Goal: Task Accomplishment & Management: Manage account settings

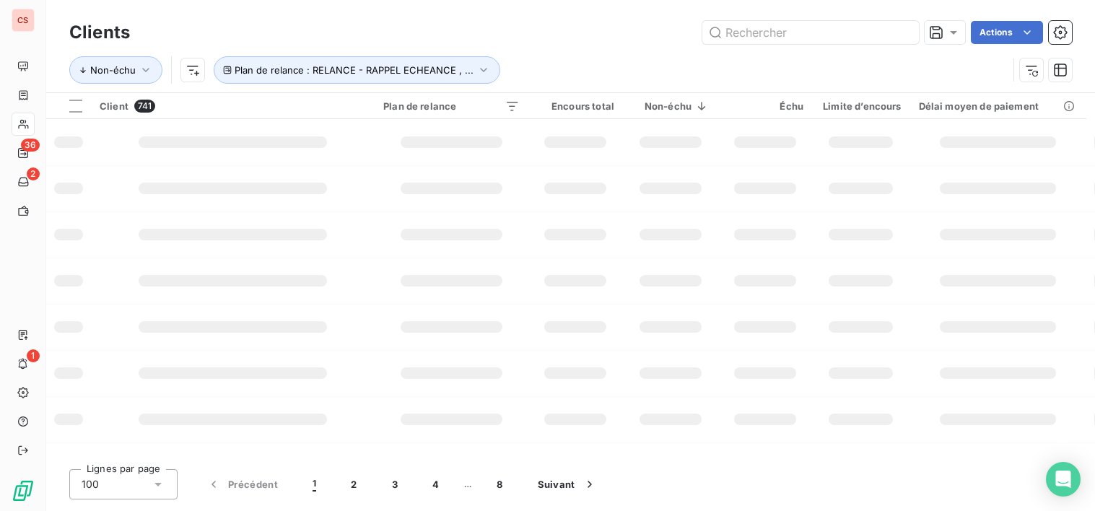
scroll to position [355, 0]
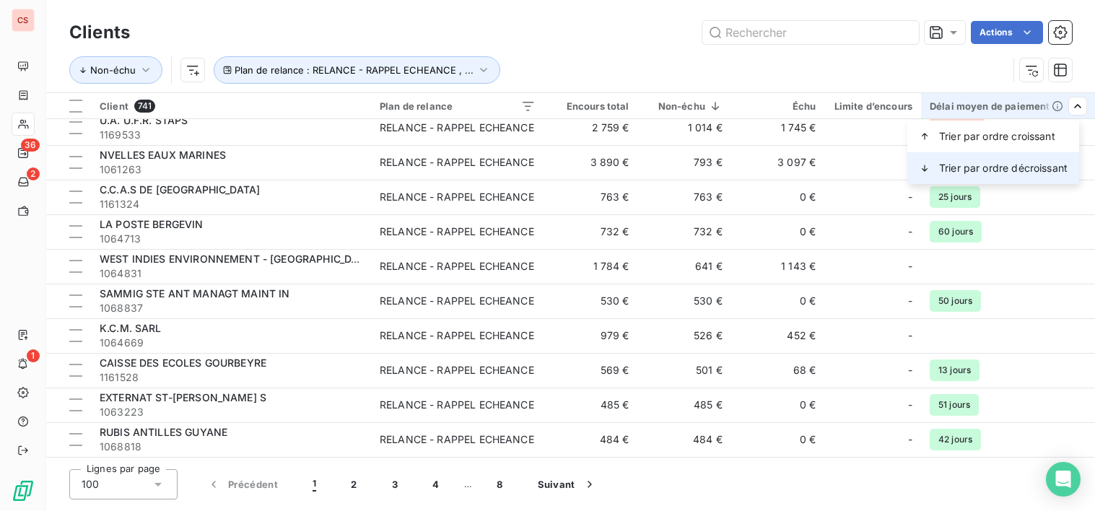
click at [1045, 169] on span "Trier par ordre décroissant" at bounding box center [1003, 168] width 129 height 14
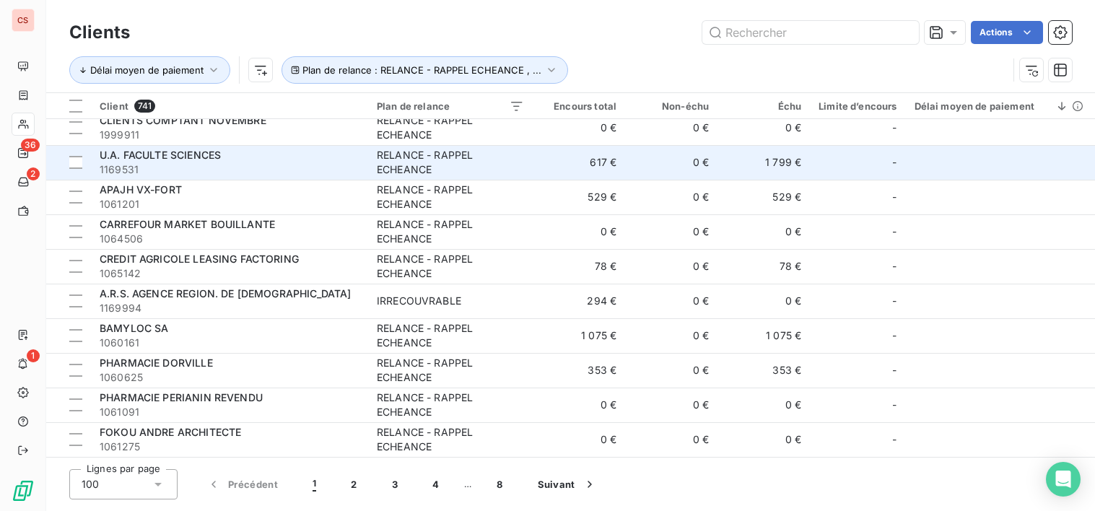
scroll to position [0, 0]
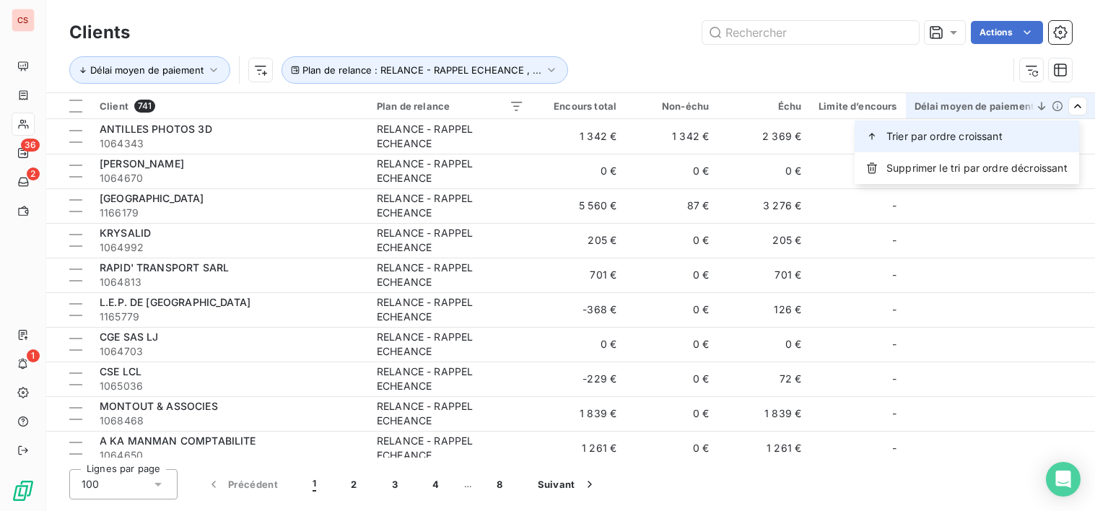
click at [983, 135] on span "Trier par ordre croissant" at bounding box center [945, 136] width 116 height 14
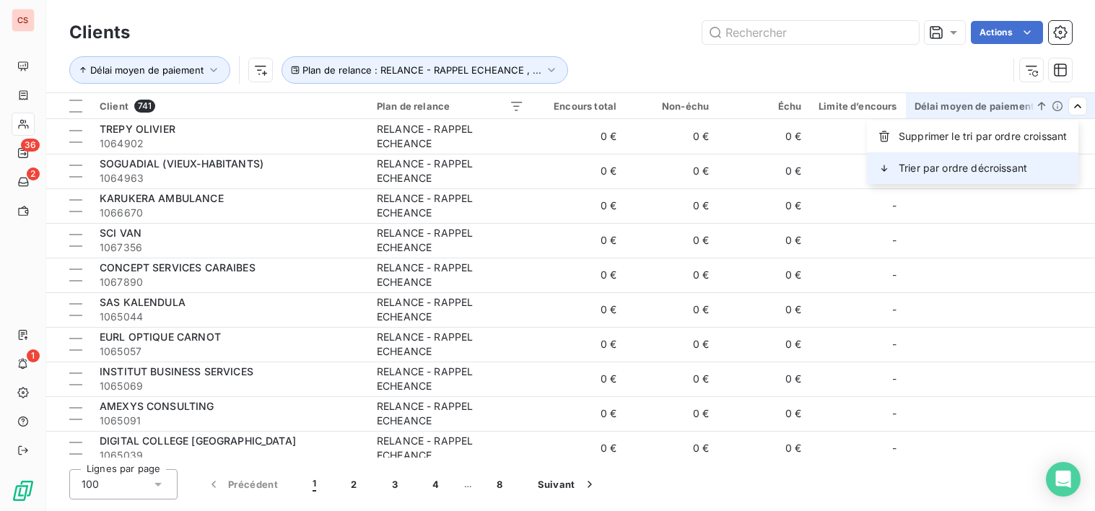
click at [1015, 170] on span "Trier par ordre décroissant" at bounding box center [963, 168] width 129 height 14
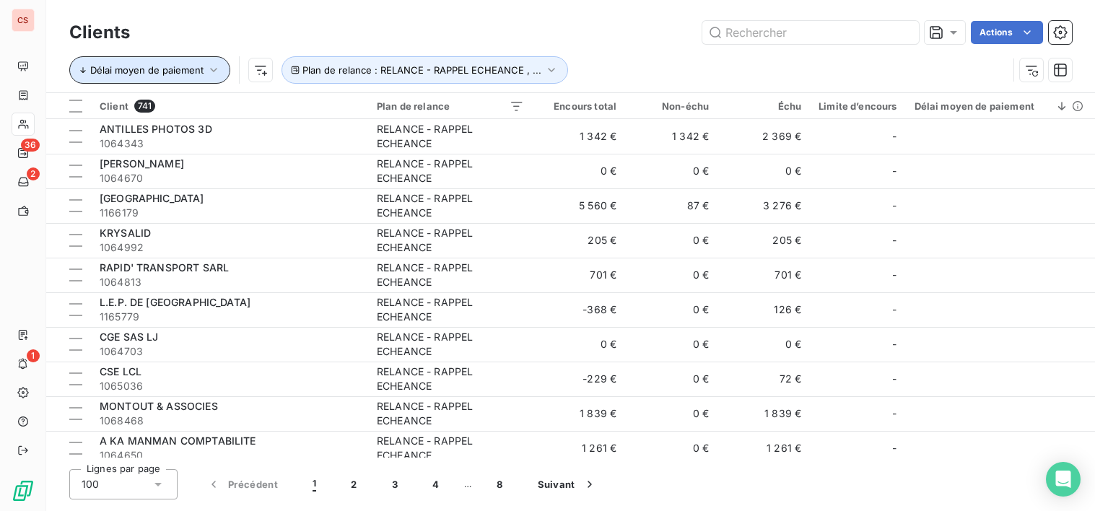
click at [213, 69] on icon "button" at bounding box center [213, 70] width 14 height 14
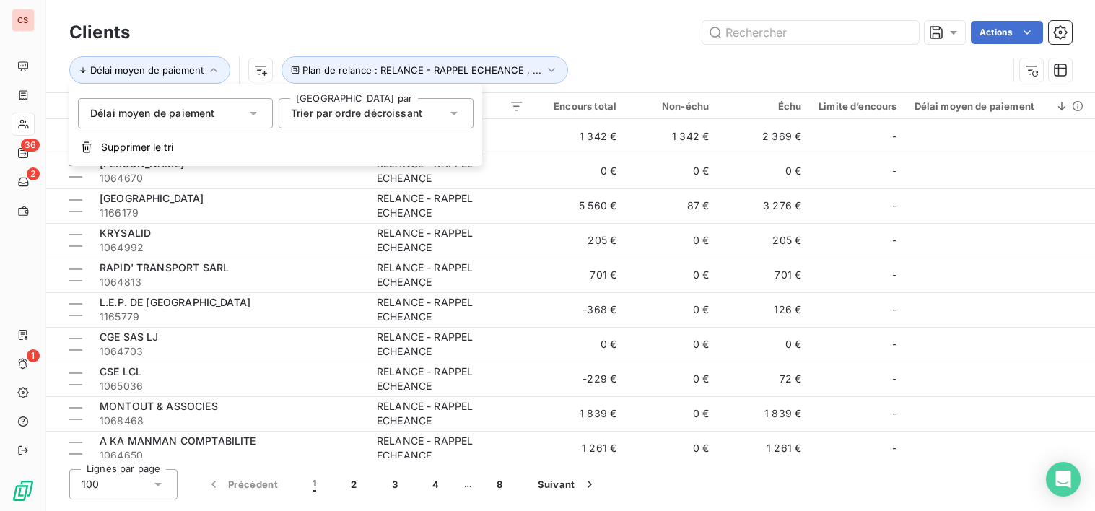
click at [454, 113] on icon at bounding box center [454, 114] width 7 height 4
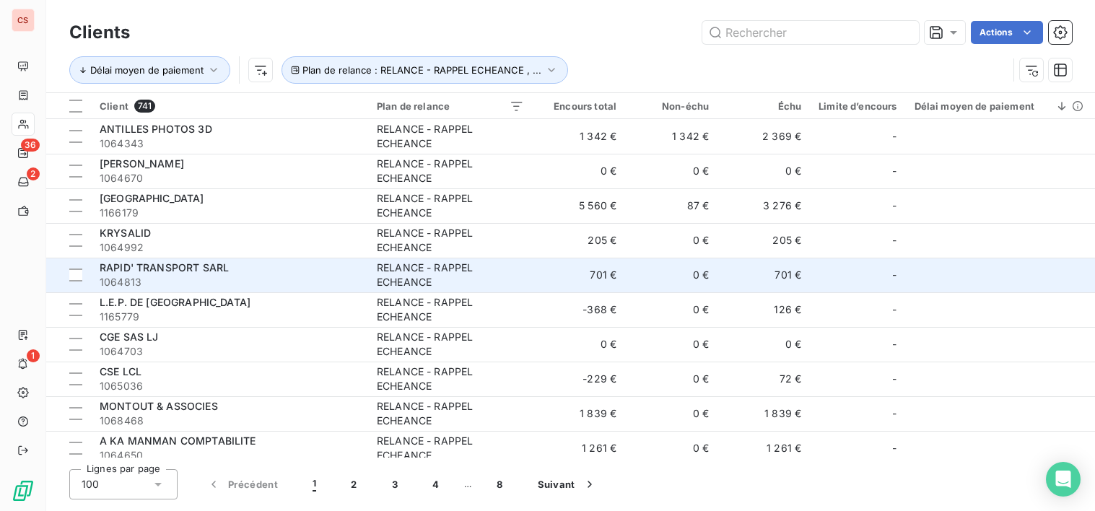
click at [300, 263] on div "RAPID' TRANSPORT SARL" at bounding box center [230, 268] width 260 height 14
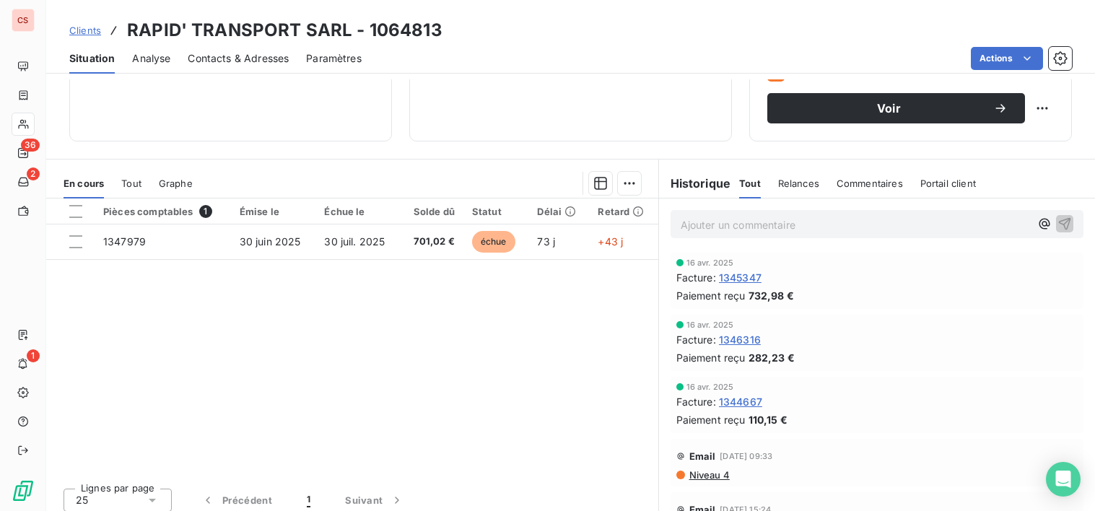
scroll to position [251, 0]
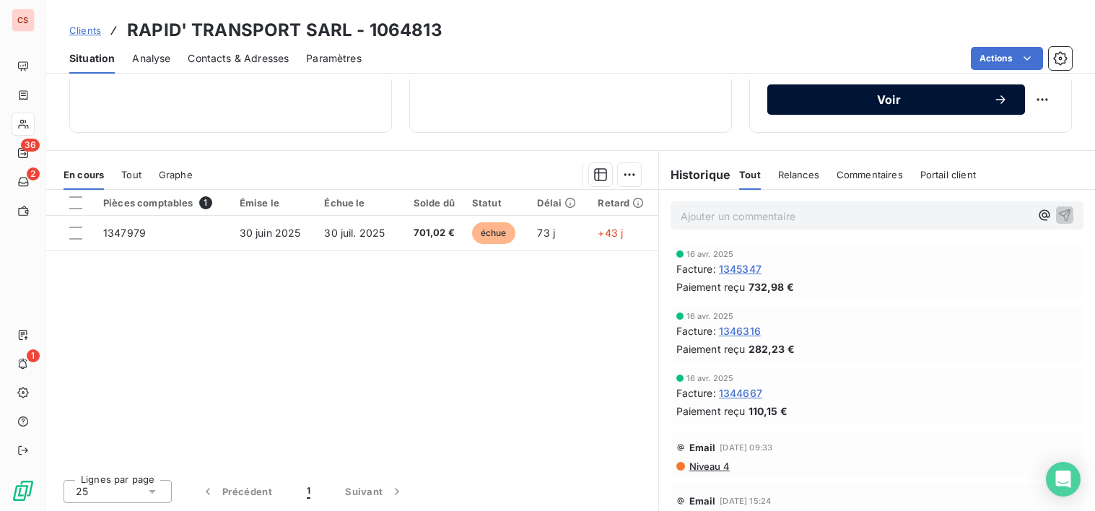
click at [923, 102] on span "Voir" at bounding box center [889, 100] width 209 height 12
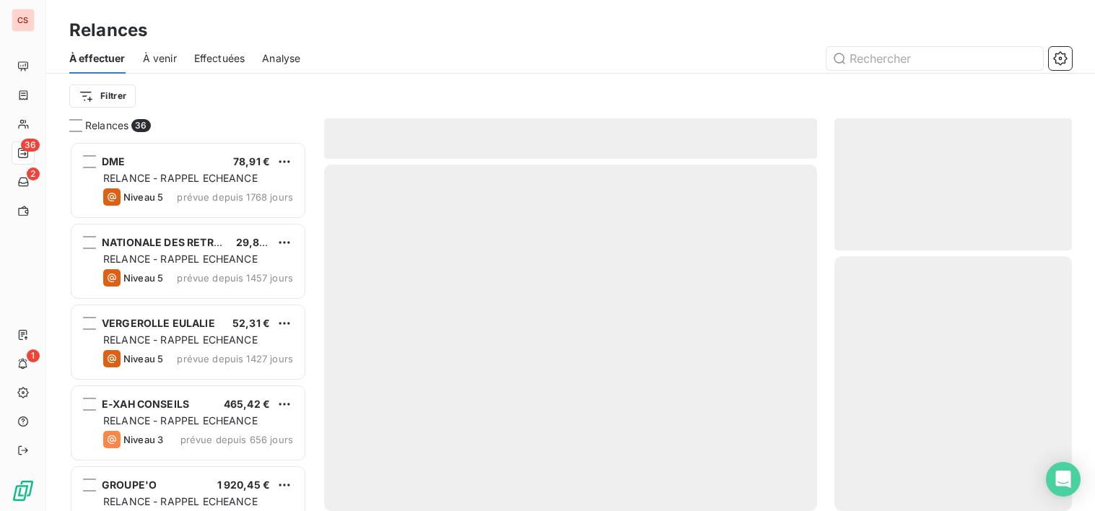
scroll to position [359, 227]
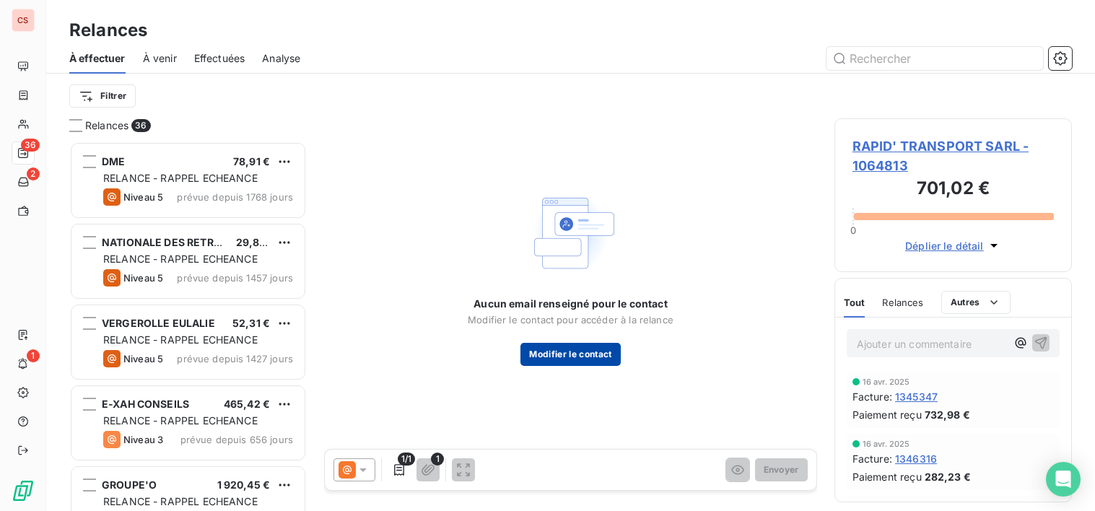
click at [596, 351] on button "Modifier le contact" at bounding box center [571, 354] width 100 height 23
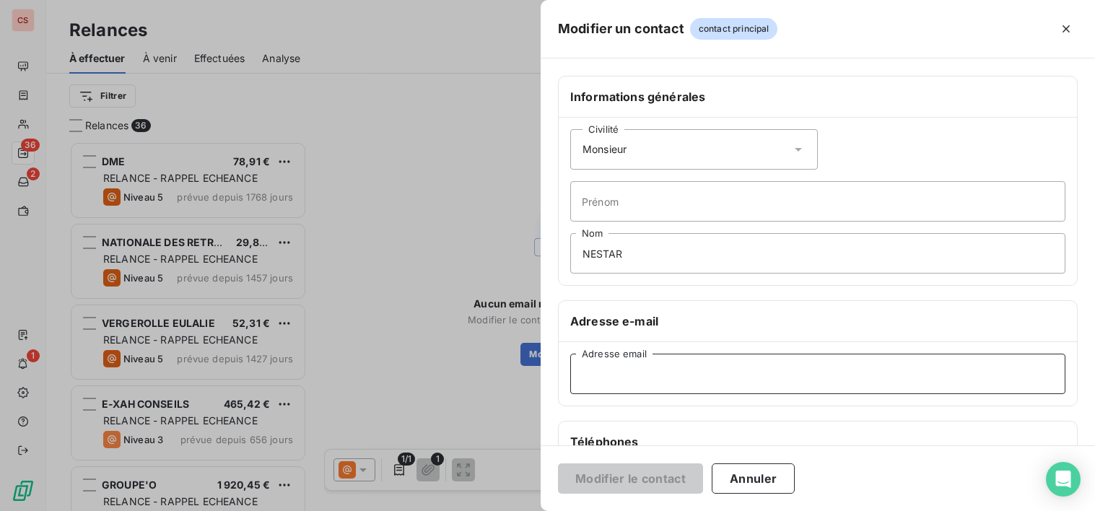
click at [626, 373] on input "Adresse email" at bounding box center [817, 374] width 495 height 40
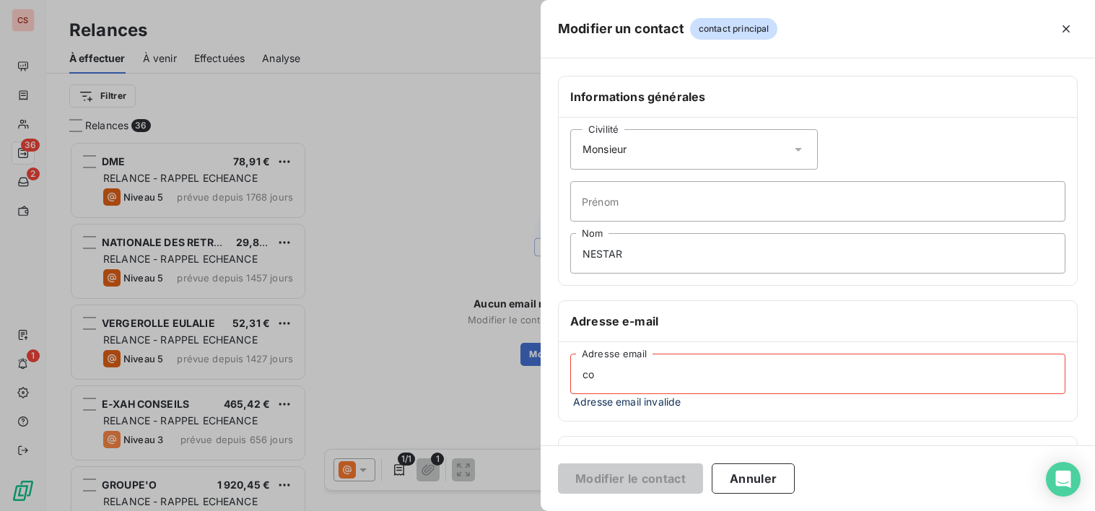
type input "[EMAIL_ADDRESS][DOMAIN_NAME]"
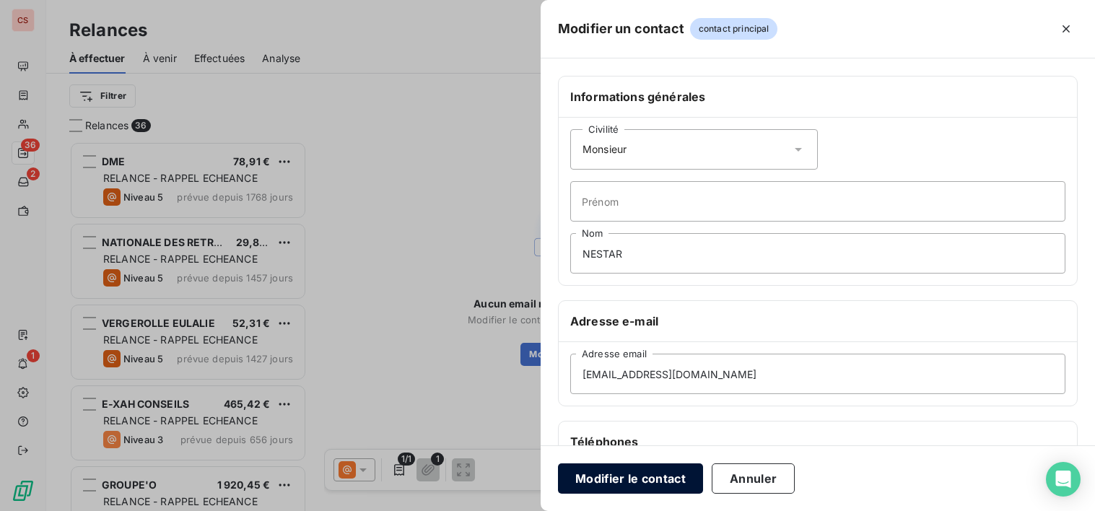
click at [609, 483] on button "Modifier le contact" at bounding box center [630, 479] width 145 height 30
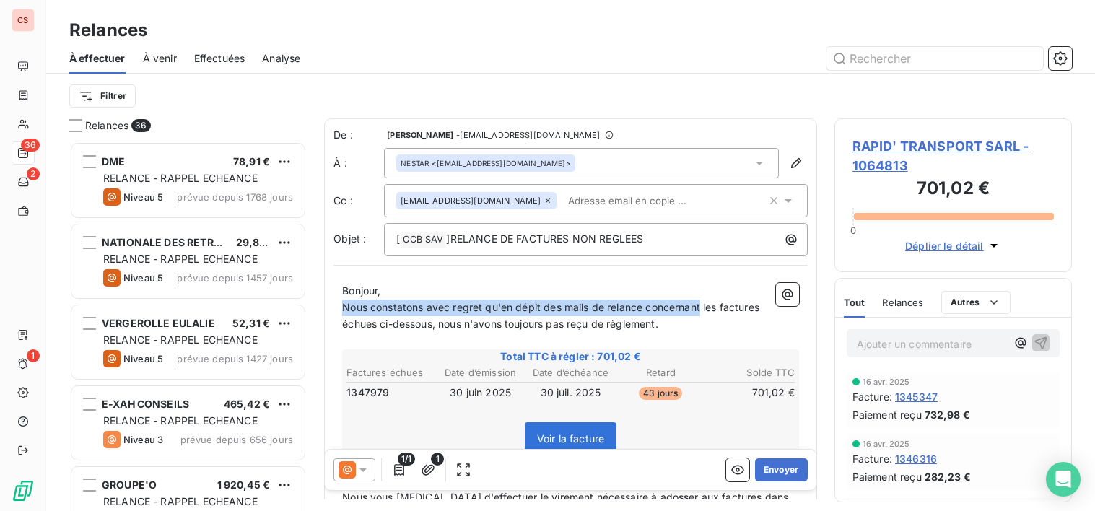
drag, startPoint x: 344, startPoint y: 310, endPoint x: 703, endPoint y: 301, distance: 358.2
click at [703, 301] on span "Nous constatons avec regret qu'en dépit des mails de relance concernant les fac…" at bounding box center [552, 315] width 420 height 29
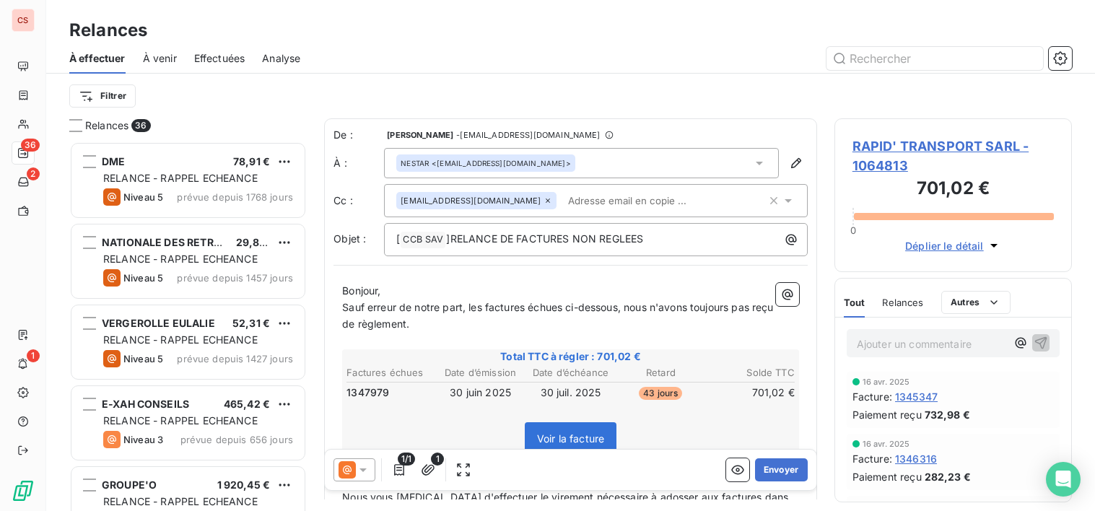
click at [627, 303] on span "Sauf erreur de notre part, les factures échues ci-dessous, nous n'avons toujour…" at bounding box center [559, 315] width 435 height 29
drag, startPoint x: 627, startPoint y: 303, endPoint x: 583, endPoint y: 296, distance: 43.8
click at [580, 298] on div "Bonjour, Sauf erreur de notre part, les factures échues ci-dessous, nous n'avon…" at bounding box center [570, 491] width 457 height 416
click at [622, 312] on span "Sauf erreur de notre part, les factures échues ci-dessous, nous n'avons toujour…" at bounding box center [559, 315] width 435 height 29
drag, startPoint x: 471, startPoint y: 306, endPoint x: 620, endPoint y: 308, distance: 149.5
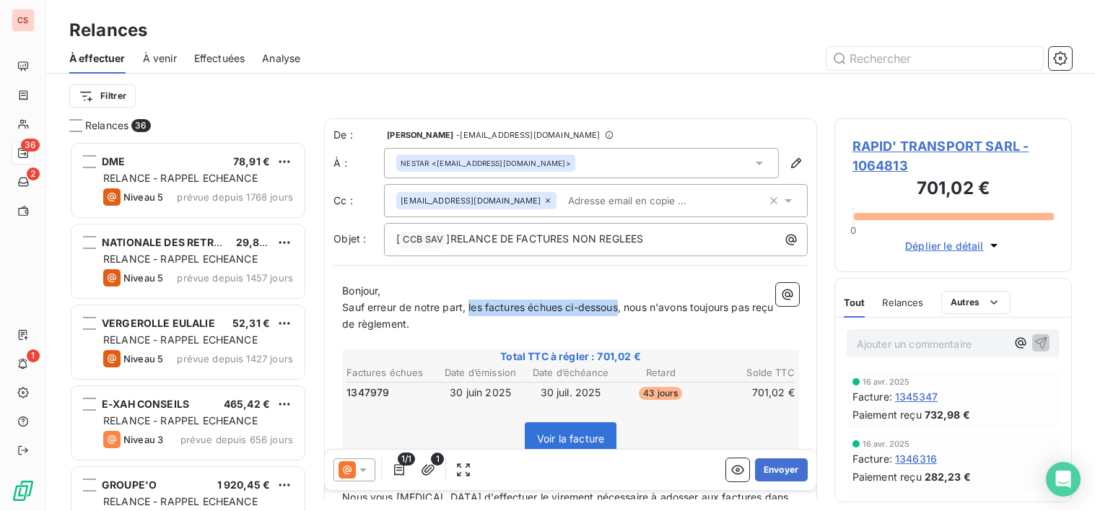
click at [620, 308] on span "Sauf erreur de notre part, les factures échues ci-dessous, nous n'avons toujour…" at bounding box center [559, 315] width 435 height 29
copy span "les factures échues ci-dessous"
click at [458, 324] on p "Sauf erreur de notre part, les factures échues ci-dessous, nous n'avons toujour…" at bounding box center [570, 316] width 457 height 33
drag, startPoint x: 627, startPoint y: 312, endPoint x: 449, endPoint y: 315, distance: 178.4
click at [472, 312] on span "Sauf erreur de notre part, les factures échues ci-dessous, nous n'avons toujour…" at bounding box center [559, 315] width 435 height 29
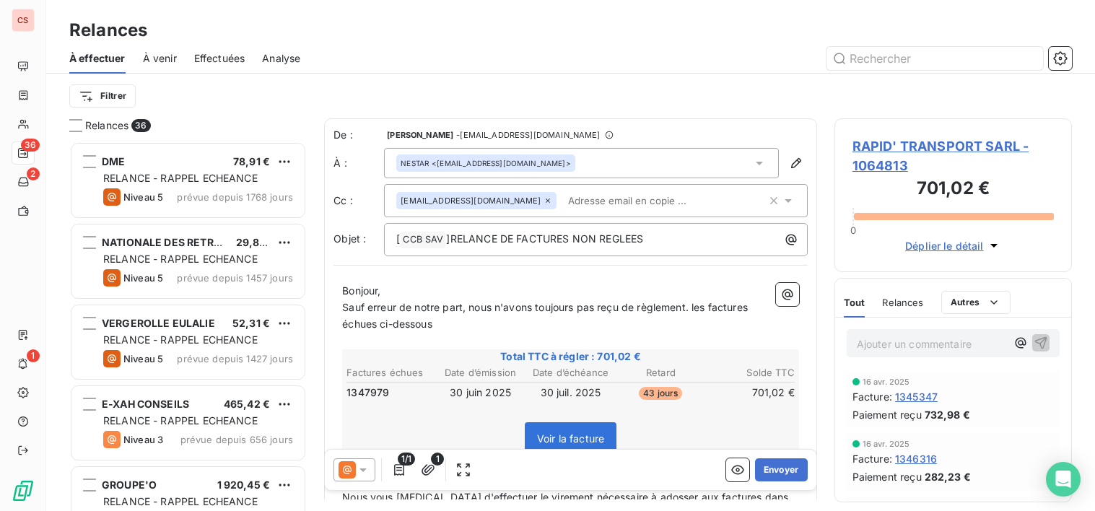
click at [700, 309] on span "Sauf erreur de notre part, nous n'avons toujours pas reçu de règlement. les fac…" at bounding box center [546, 315] width 409 height 29
click at [758, 313] on span "Sauf erreur de notre part, nous n'avons toujours pas reçu de règlement de la fa…" at bounding box center [550, 315] width 416 height 29
click at [376, 329] on span "Sauf erreur de notre part, nous n'avons toujours pas reçu de règlement de la fa…" at bounding box center [547, 315] width 411 height 29
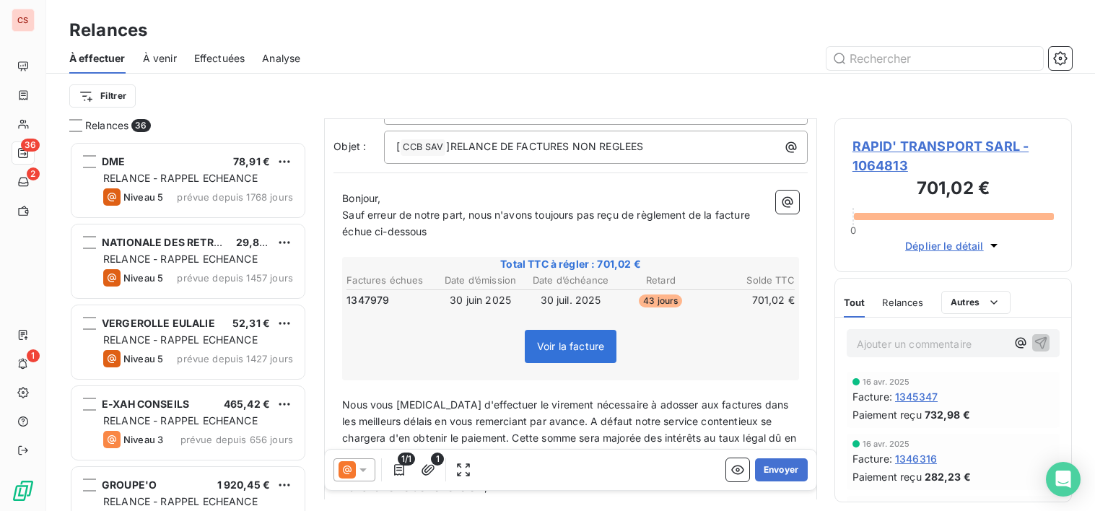
scroll to position [277, 0]
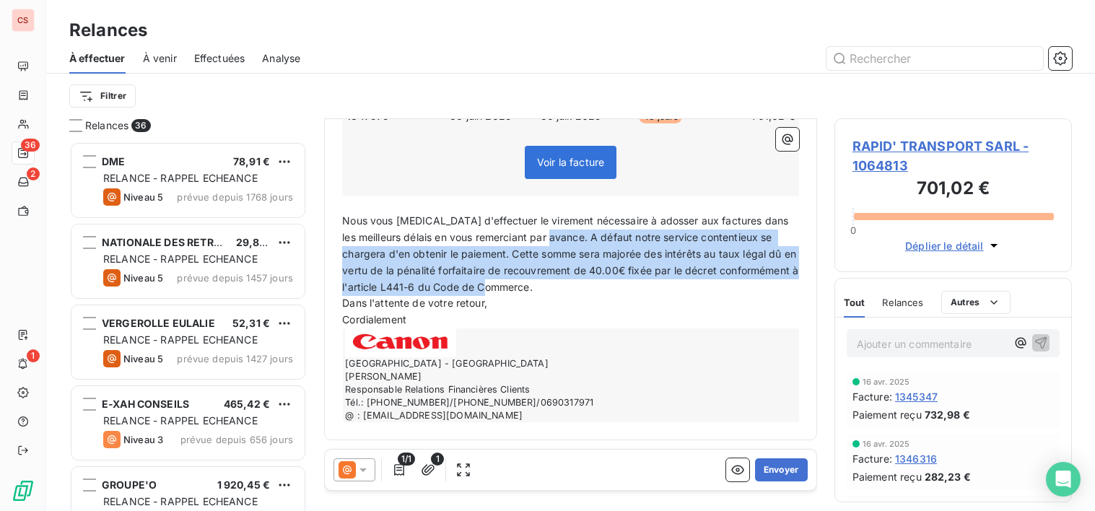
drag, startPoint x: 577, startPoint y: 238, endPoint x: 792, endPoint y: 289, distance: 221.0
click at [792, 289] on div "Bonjour, Sauf erreur de notre part, nous n'avons toujours pas reçu de règlement…" at bounding box center [571, 214] width 474 height 433
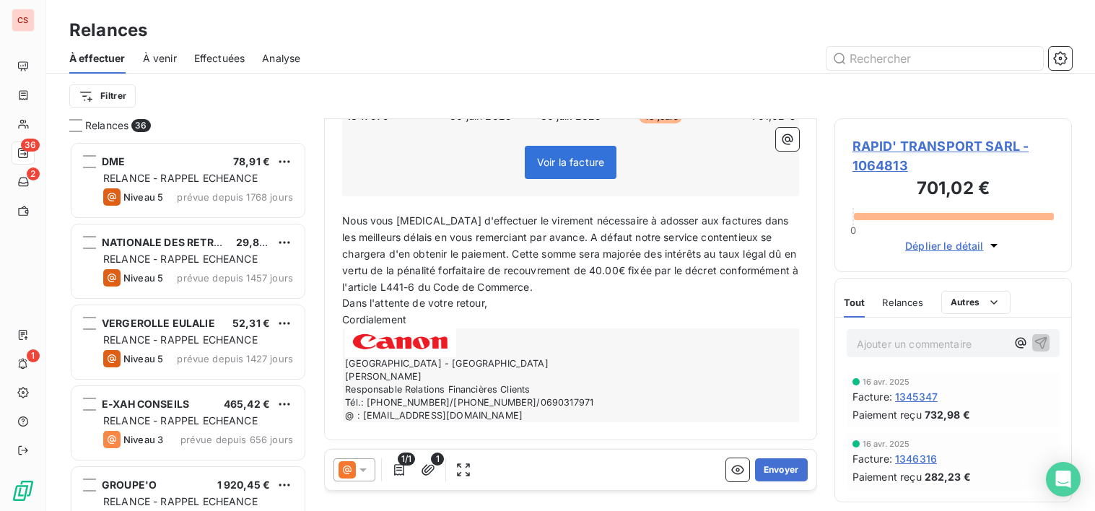
scroll to position [228, 0]
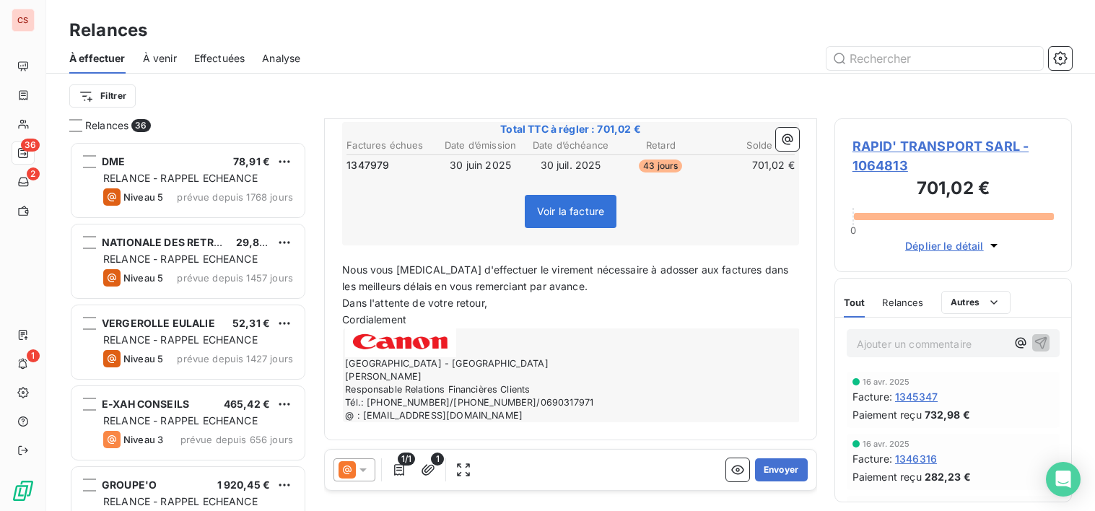
click at [670, 272] on span "Nous vous [MEDICAL_DATA] d'effectuer le virement nécessaire à adosser aux factu…" at bounding box center [566, 278] width 449 height 29
click at [709, 267] on span "Nous vous [MEDICAL_DATA] d'effectuer le virement nécessaire à adosser à la fact…" at bounding box center [566, 278] width 448 height 29
click at [762, 470] on button "Envoyer" at bounding box center [781, 469] width 53 height 23
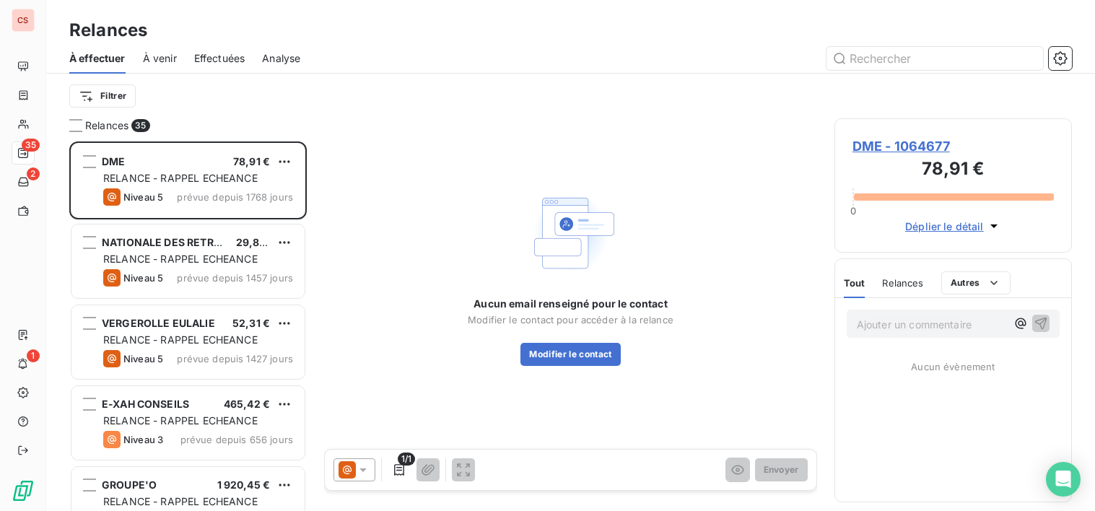
click at [69, 124] on div "Relances 35 DME 78,91 € RELANCE - RAPPEL ECHEANCE Niveau 5 prévue depuis 1768 j…" at bounding box center [570, 314] width 1049 height 393
click at [76, 122] on div at bounding box center [75, 125] width 13 height 13
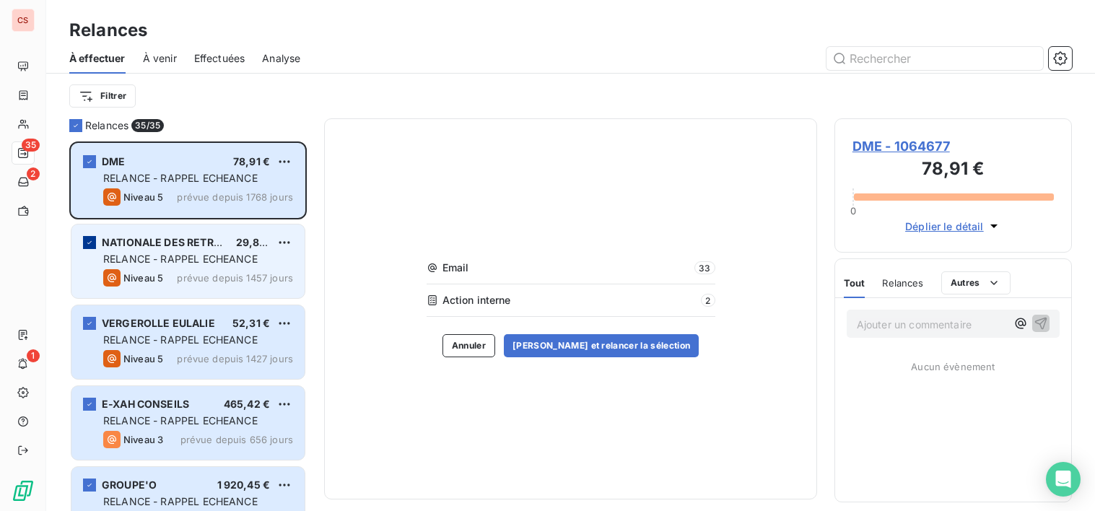
click at [87, 245] on icon "grid" at bounding box center [89, 242] width 9 height 9
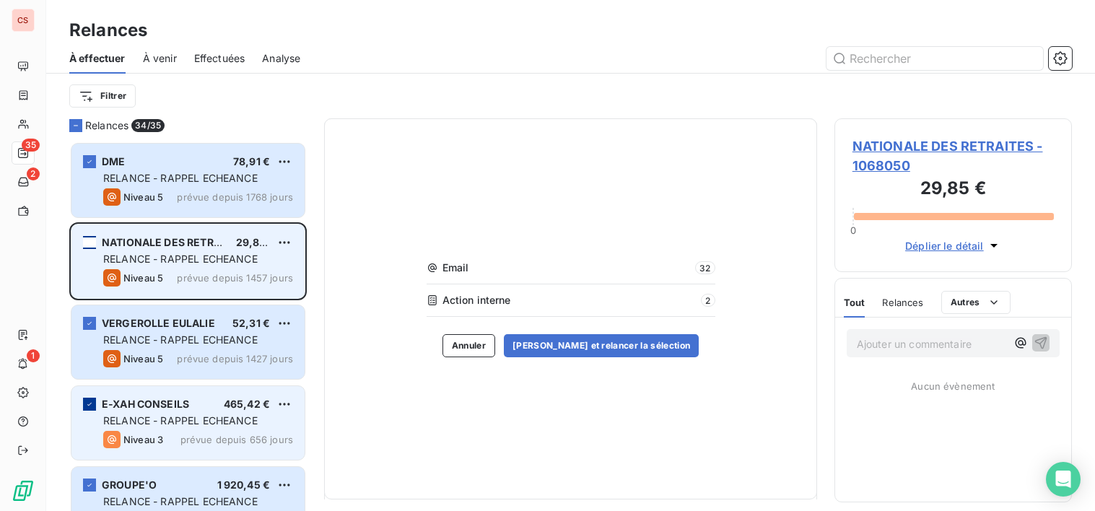
click at [92, 406] on icon "grid" at bounding box center [89, 404] width 9 height 9
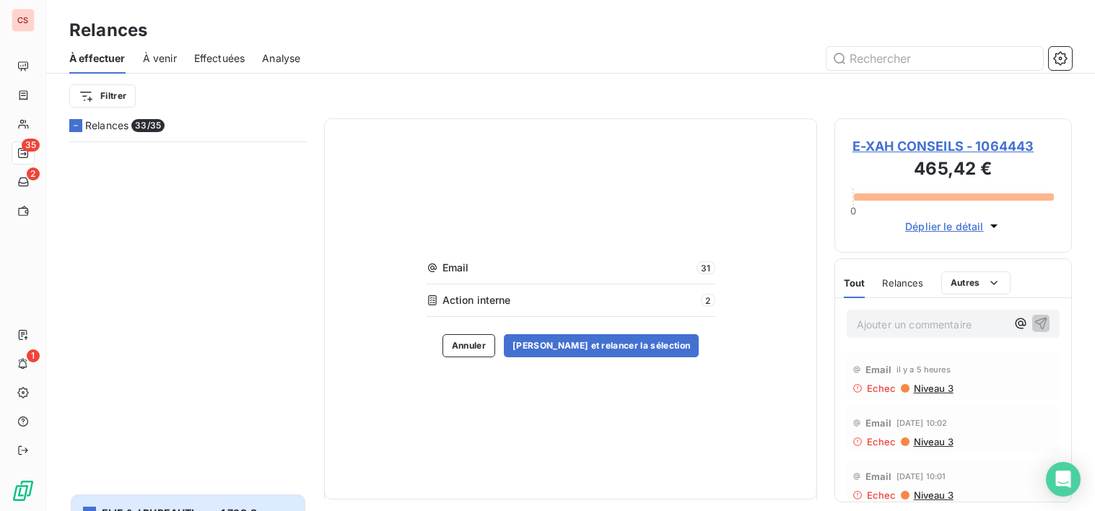
scroll to position [723, 0]
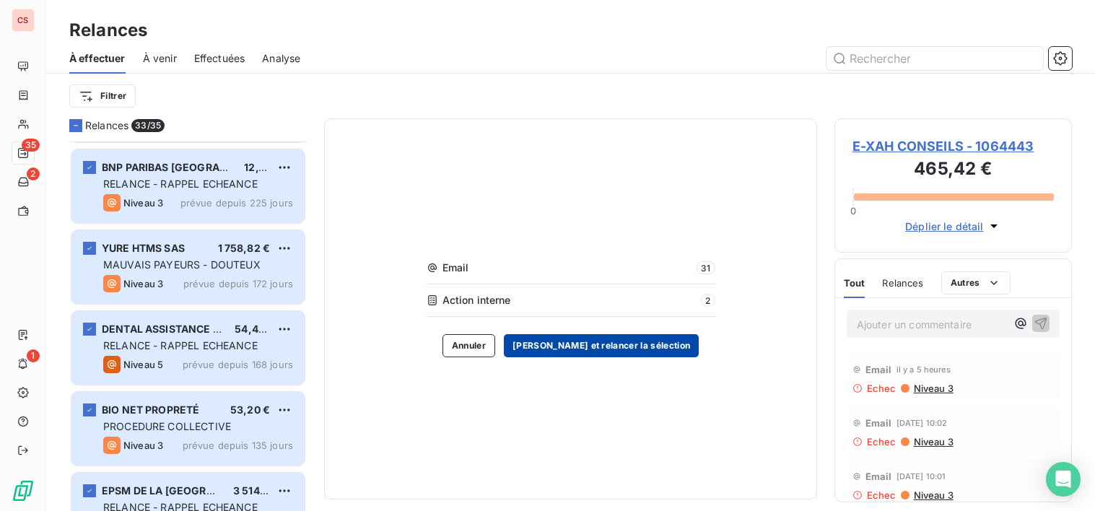
click at [622, 349] on button "[PERSON_NAME] et relancer la sélection" at bounding box center [601, 345] width 195 height 23
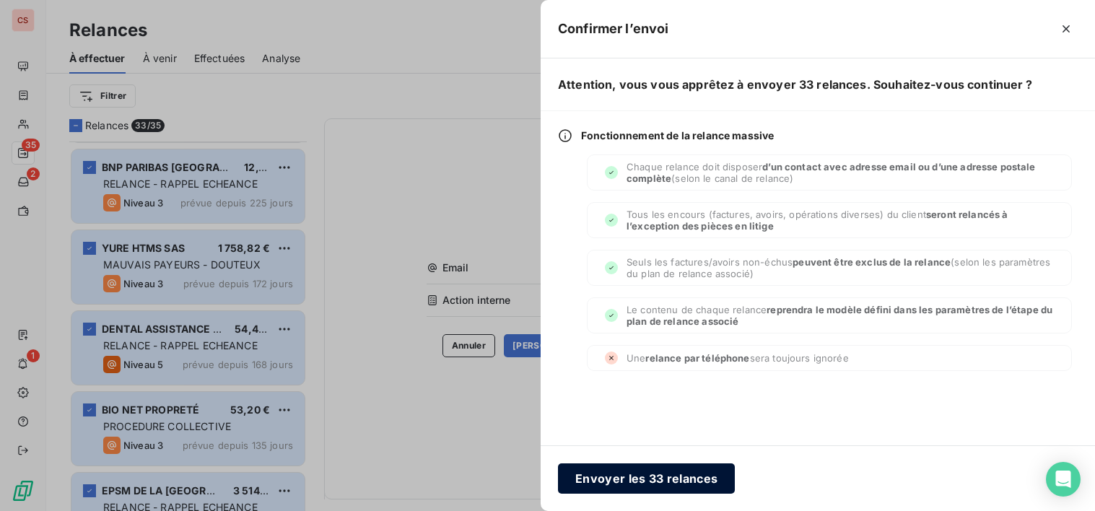
click at [627, 474] on button "Envoyer les 33 relances" at bounding box center [646, 479] width 177 height 30
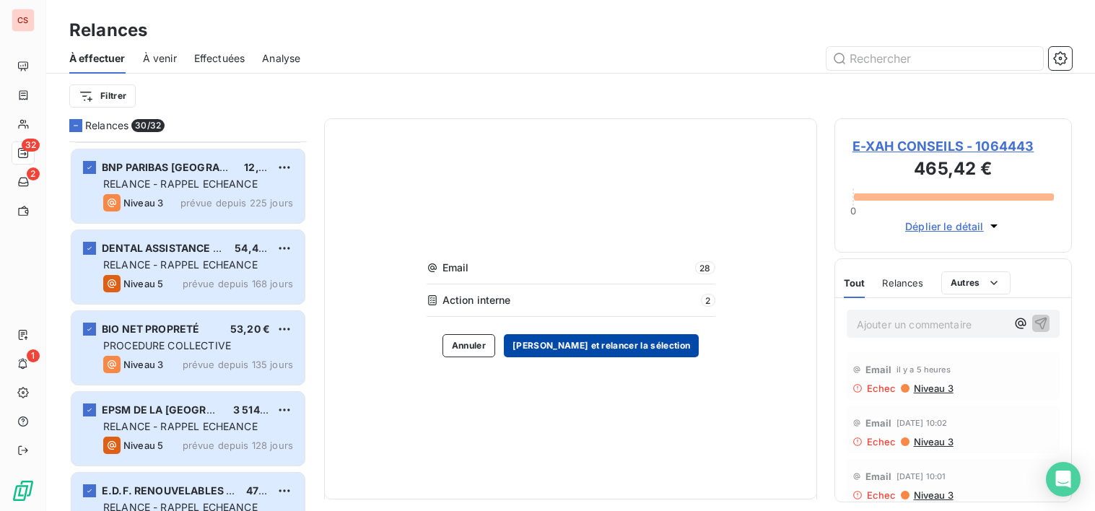
click at [617, 351] on button "[PERSON_NAME] et relancer la sélection" at bounding box center [601, 345] width 195 height 23
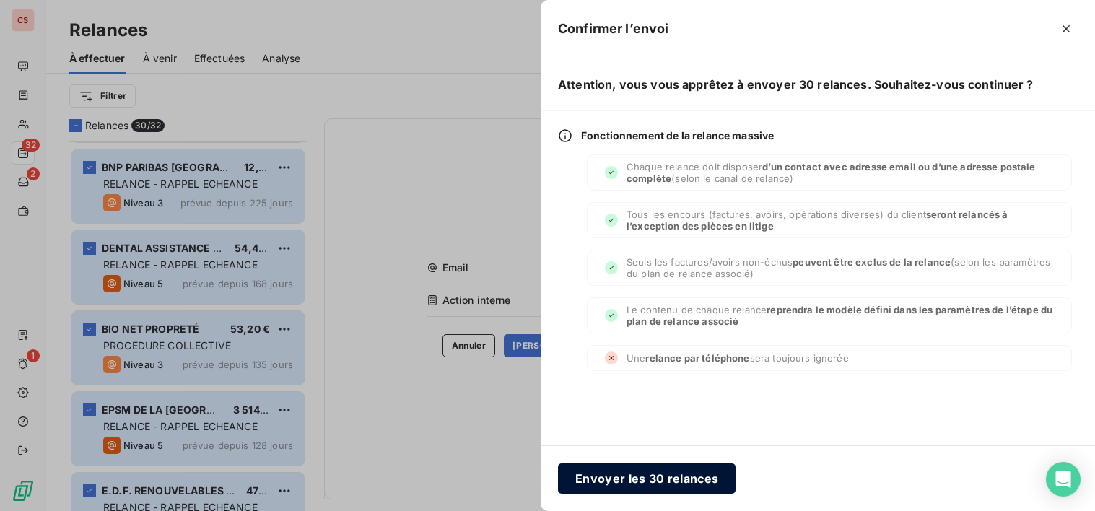
click at [684, 482] on button "Envoyer les 30 relances" at bounding box center [647, 479] width 178 height 30
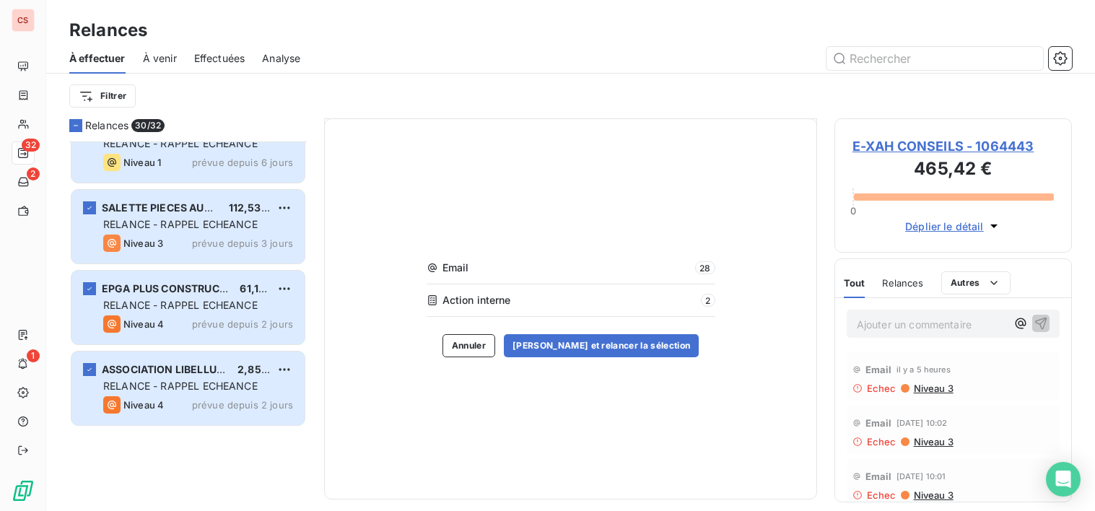
scroll to position [0, 0]
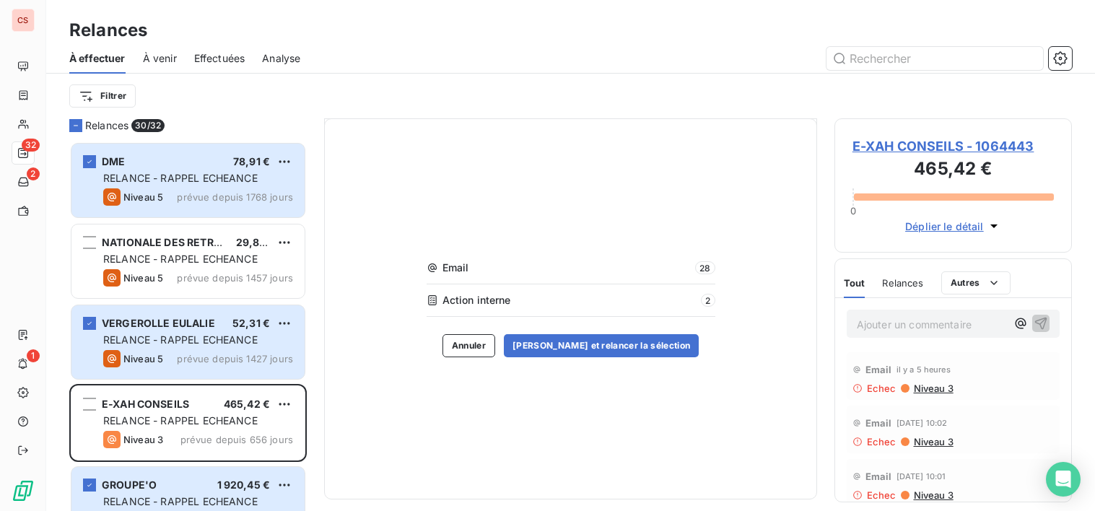
click at [219, 59] on span "Effectuées" at bounding box center [219, 58] width 51 height 14
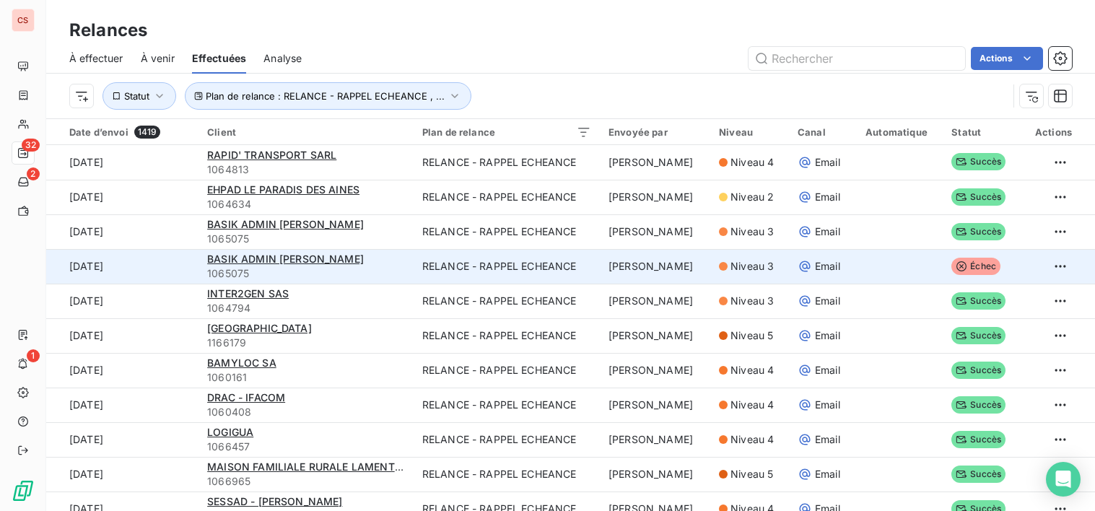
click at [815, 266] on span "Email" at bounding box center [827, 266] width 25 height 14
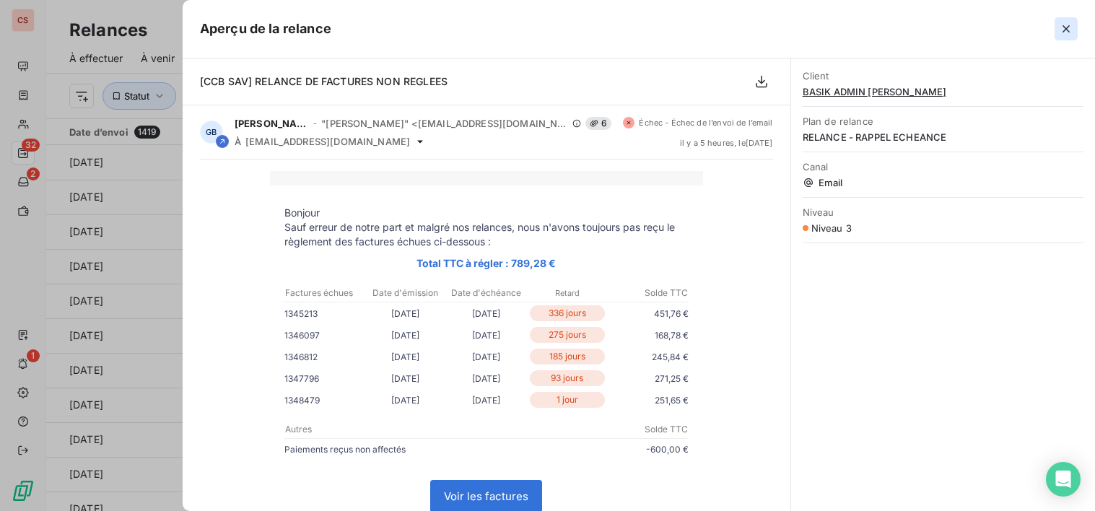
click at [1064, 27] on icon "button" at bounding box center [1066, 28] width 7 height 7
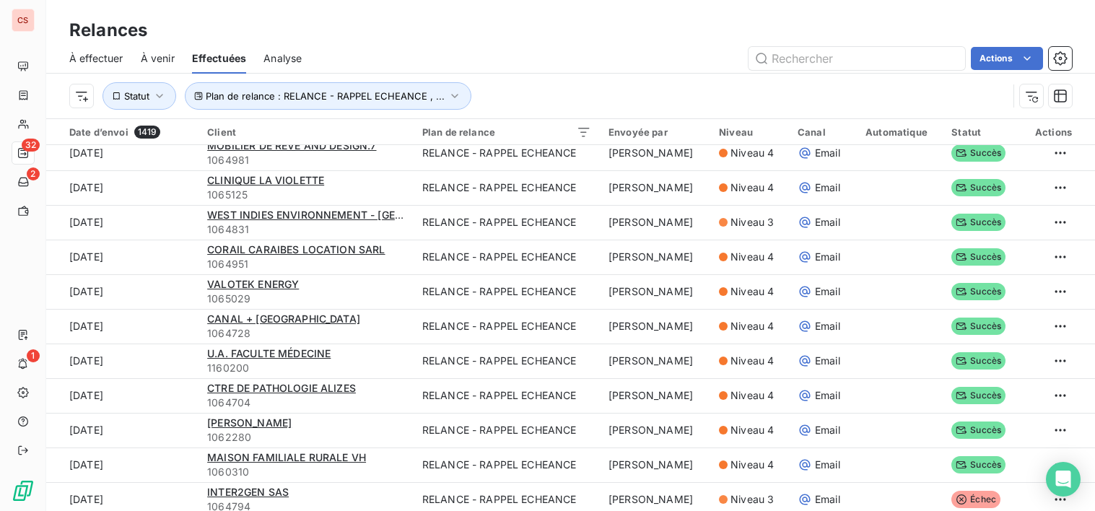
scroll to position [3100, 0]
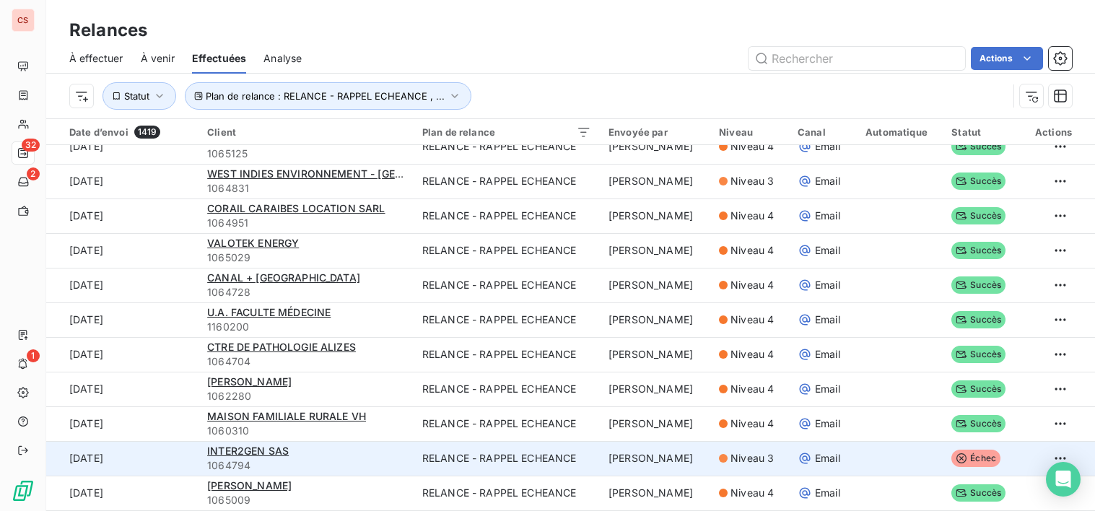
click at [800, 461] on icon at bounding box center [805, 458] width 14 height 14
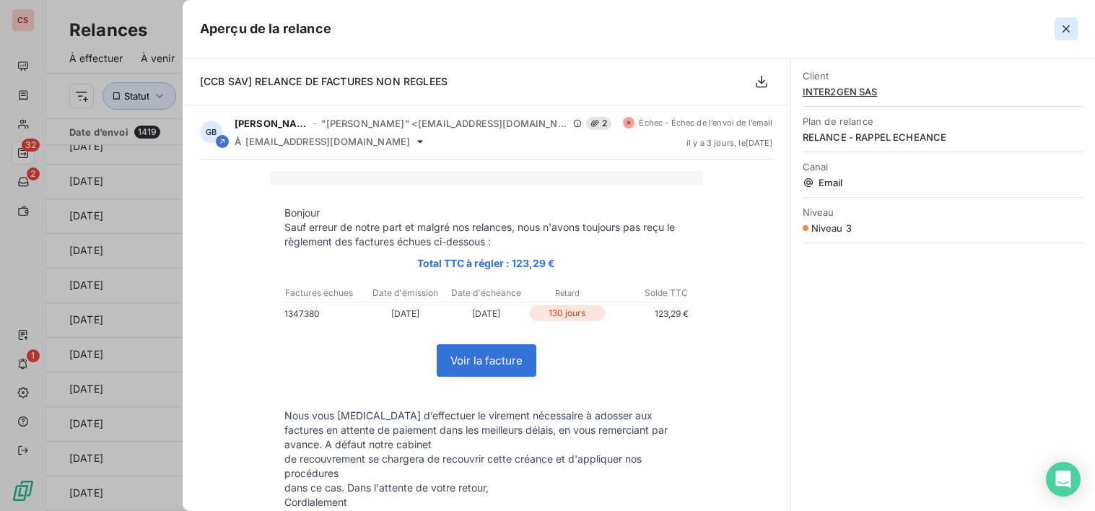
click at [1061, 27] on icon "button" at bounding box center [1066, 29] width 14 height 14
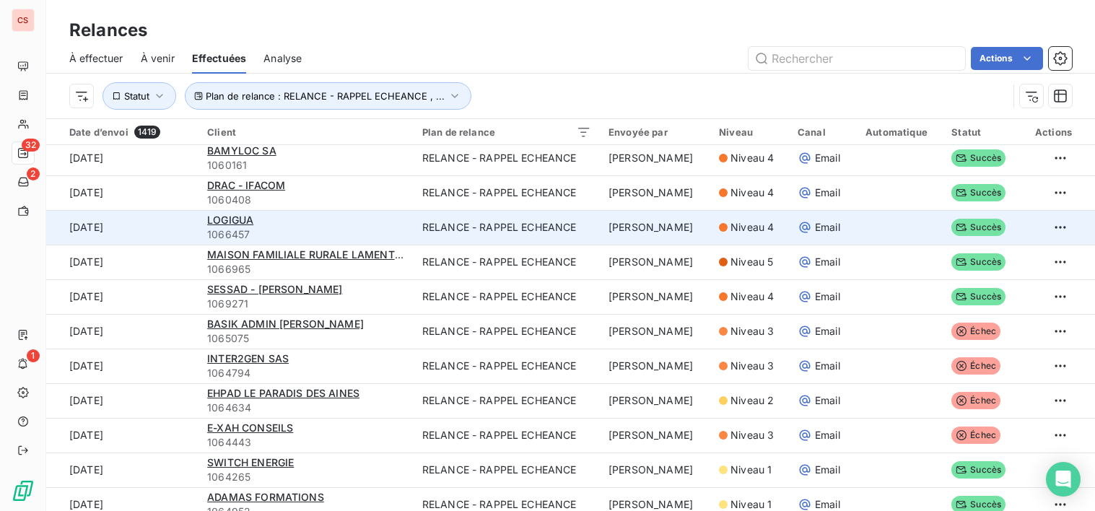
scroll to position [0, 0]
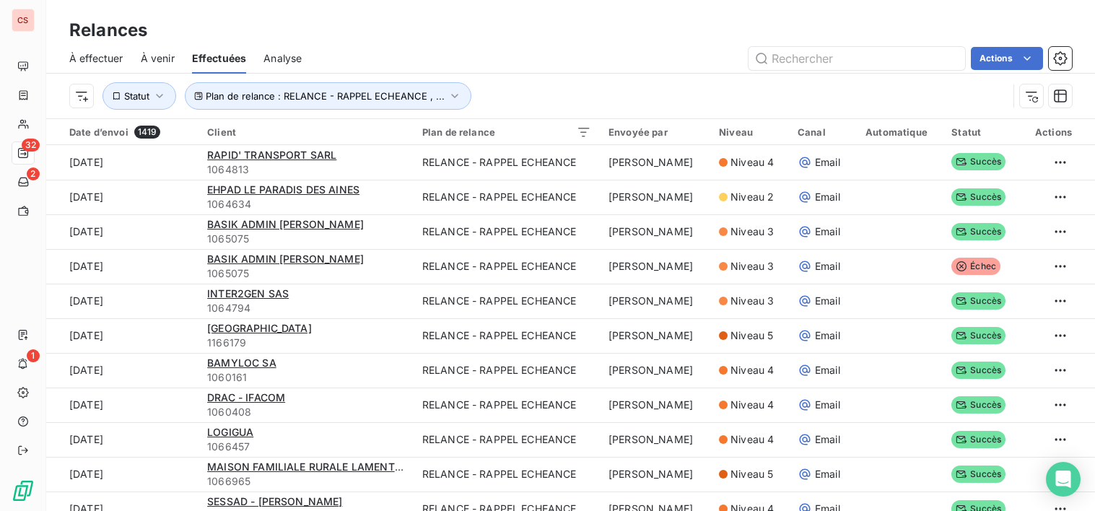
click at [96, 56] on span "À effectuer" at bounding box center [96, 58] width 54 height 14
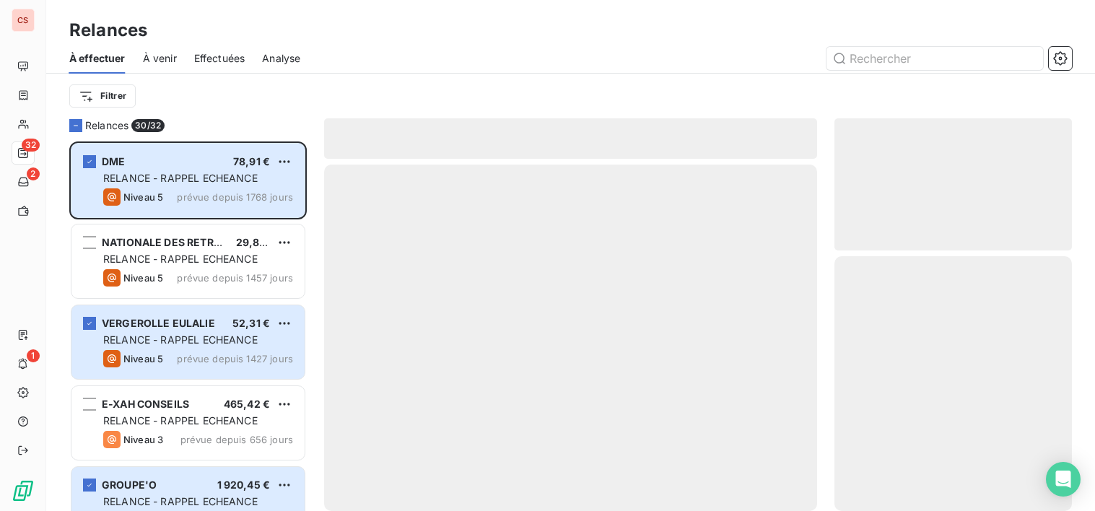
scroll to position [359, 227]
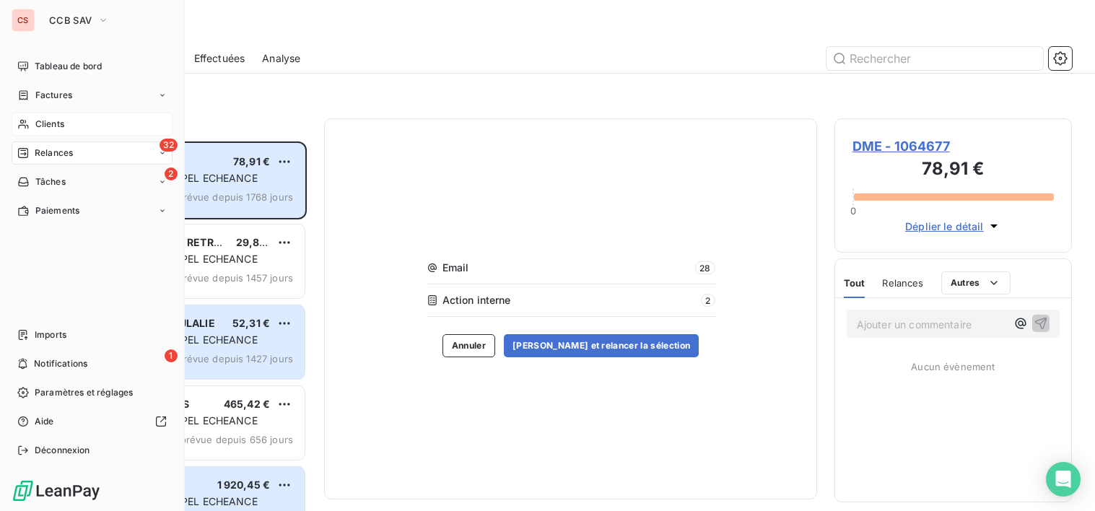
click at [50, 123] on span "Clients" at bounding box center [49, 124] width 29 height 13
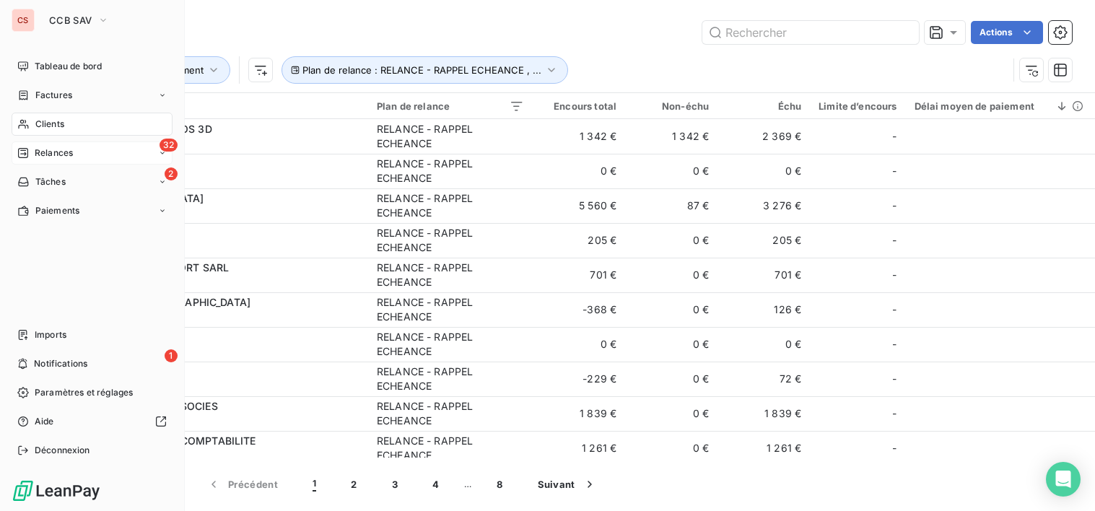
click at [98, 150] on div "32 Relances" at bounding box center [92, 153] width 161 height 23
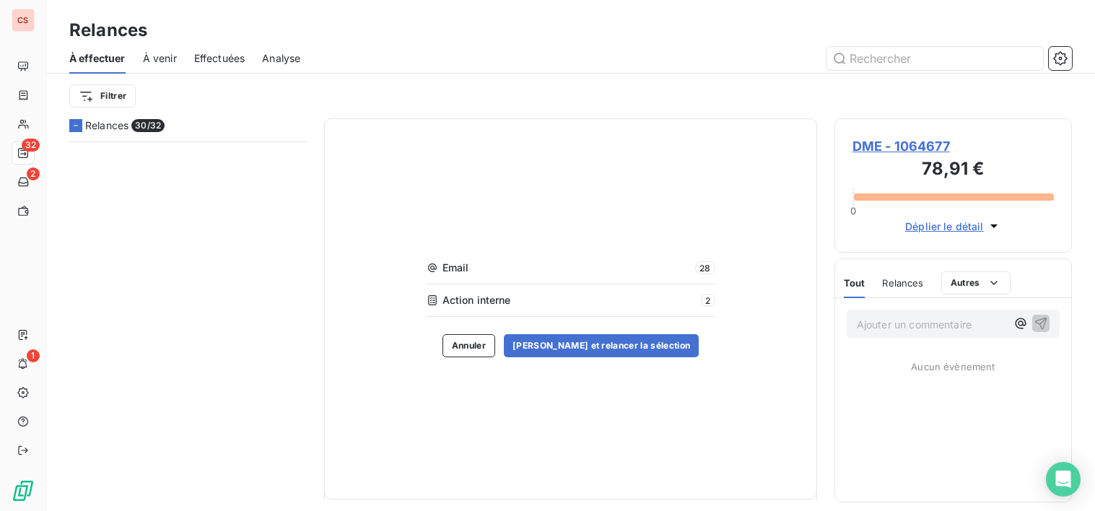
scroll to position [2219, 0]
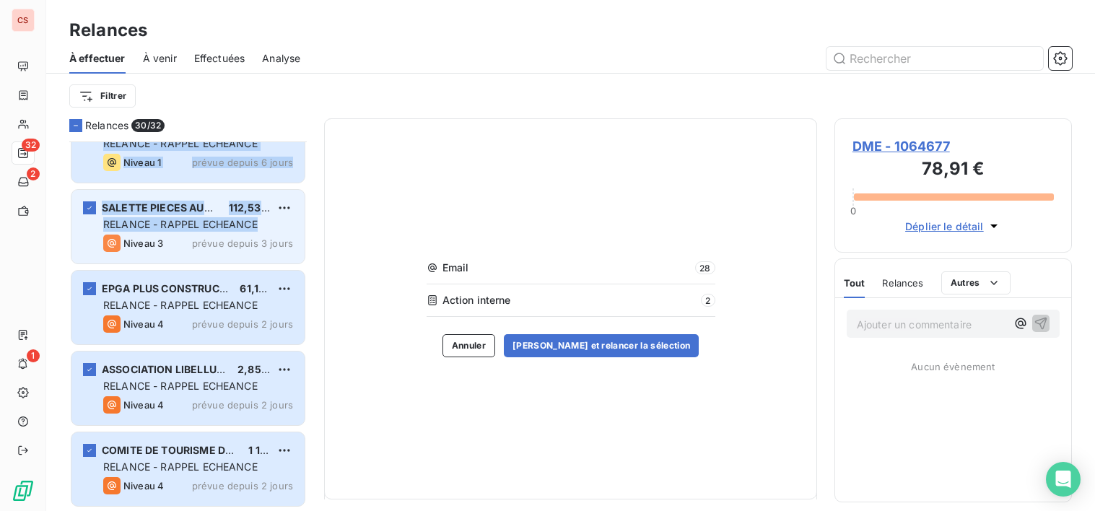
drag, startPoint x: 315, startPoint y: 188, endPoint x: 303, endPoint y: 229, distance: 42.7
click at [303, 229] on div "Relances 30/ 32 MAIRIE DE LA DESIRADE 222,56 € RELANCE - RAPPEL ECHEANCE Niveau…" at bounding box center [570, 314] width 1049 height 393
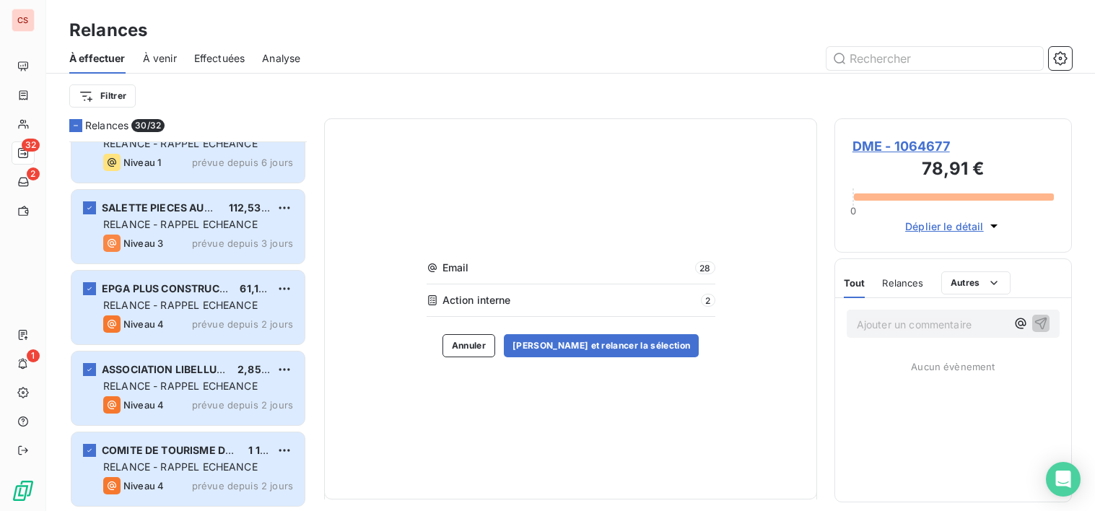
click at [333, 329] on div "Email 28 Action interne 2 [PERSON_NAME] et relancer la sélection" at bounding box center [570, 308] width 493 height 381
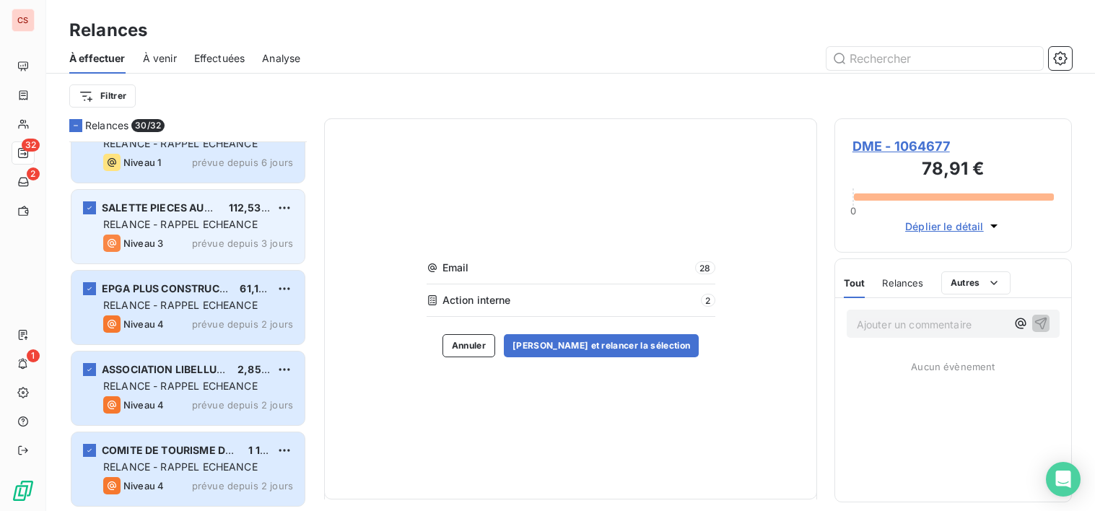
click at [191, 220] on span "RELANCE - RAPPEL ECHEANCE" at bounding box center [180, 224] width 155 height 12
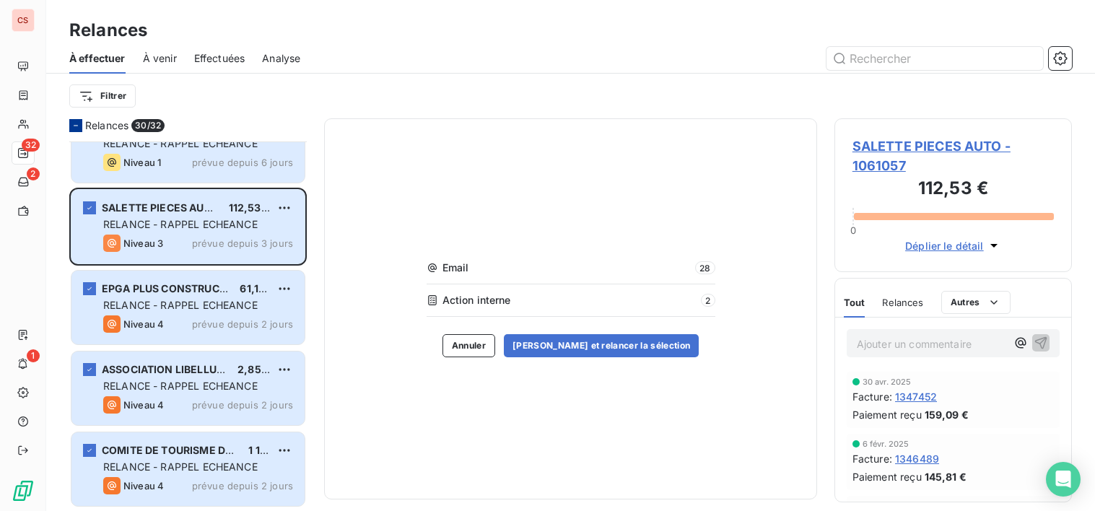
click at [74, 123] on icon at bounding box center [75, 125] width 9 height 9
click at [79, 121] on icon at bounding box center [75, 125] width 9 height 9
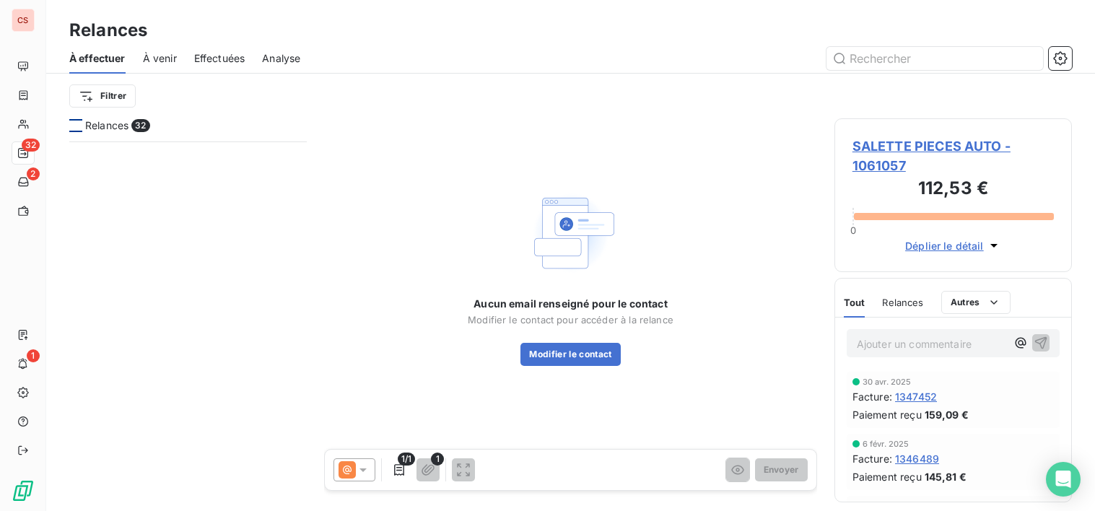
scroll to position [1445, 0]
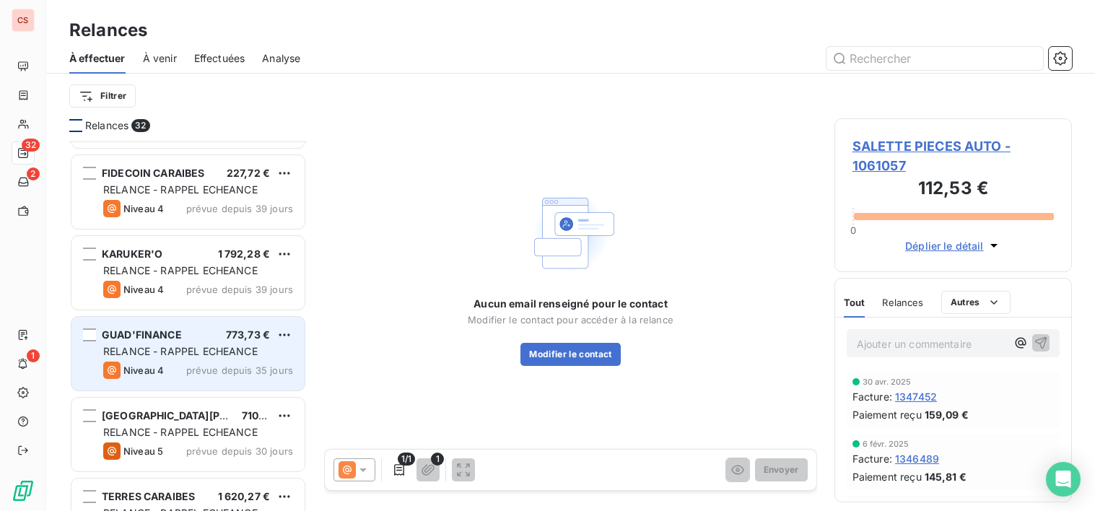
click at [217, 359] on div "GUAD'FINANCE 773,73 € RELANCE - RAPPEL ECHEANCE Niveau 4 prévue depuis 35 jours" at bounding box center [187, 354] width 233 height 74
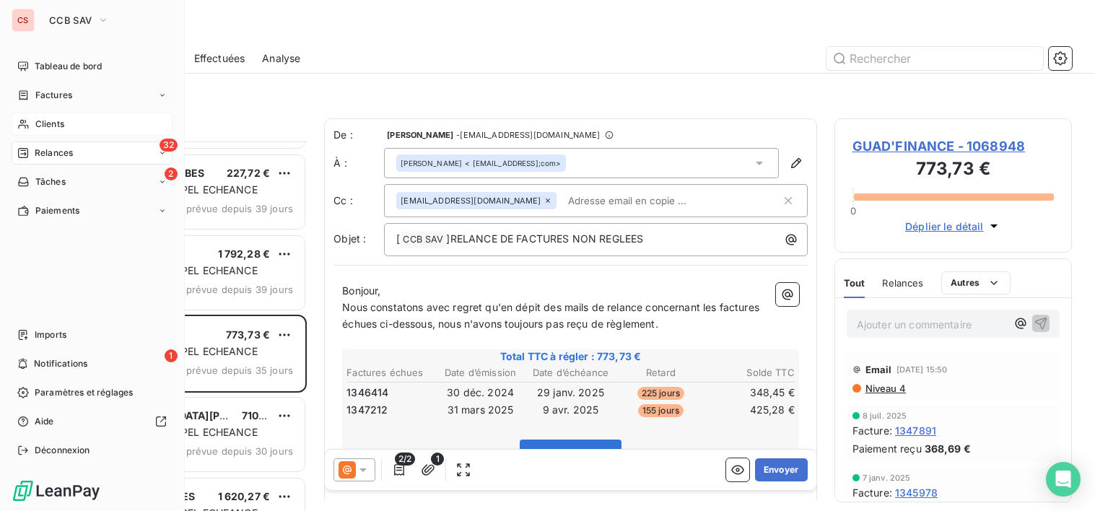
drag, startPoint x: 59, startPoint y: 118, endPoint x: 69, endPoint y: 118, distance: 9.4
click at [61, 118] on span "Clients" at bounding box center [49, 124] width 29 height 13
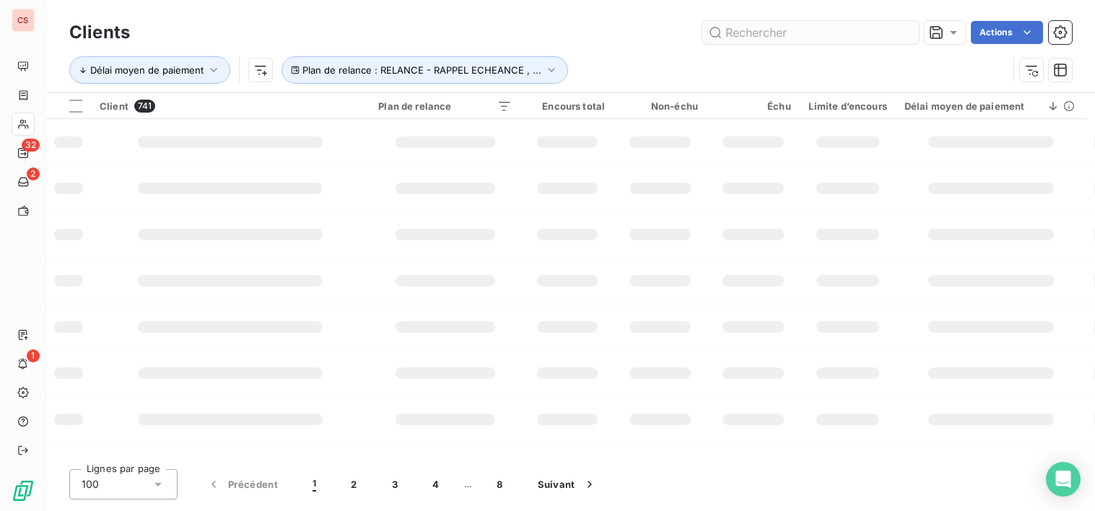
click at [748, 29] on input "text" at bounding box center [811, 32] width 217 height 23
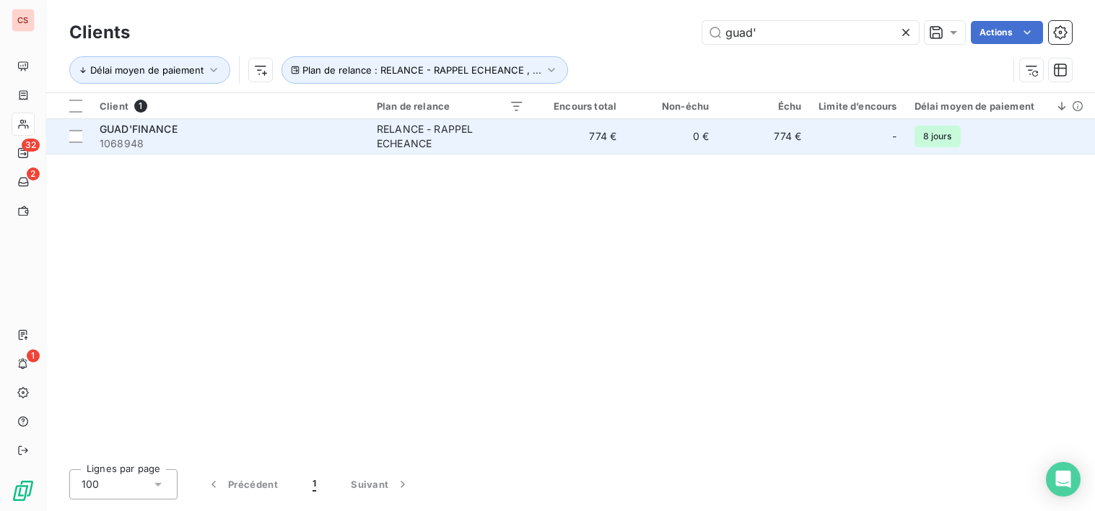
type input "guad'"
click at [574, 145] on td "774 €" at bounding box center [579, 136] width 92 height 35
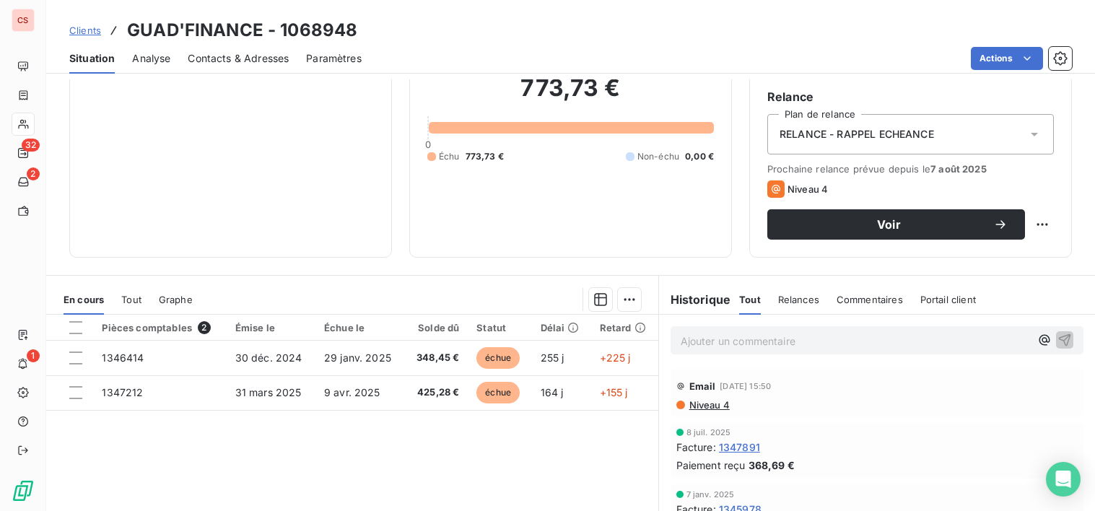
scroll to position [146, 0]
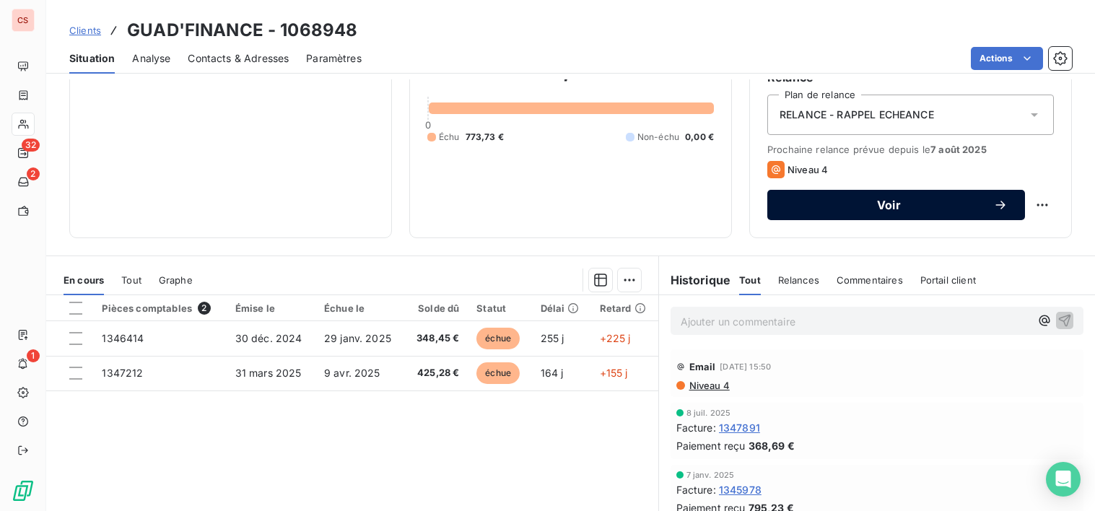
click at [876, 206] on span "Voir" at bounding box center [889, 205] width 209 height 12
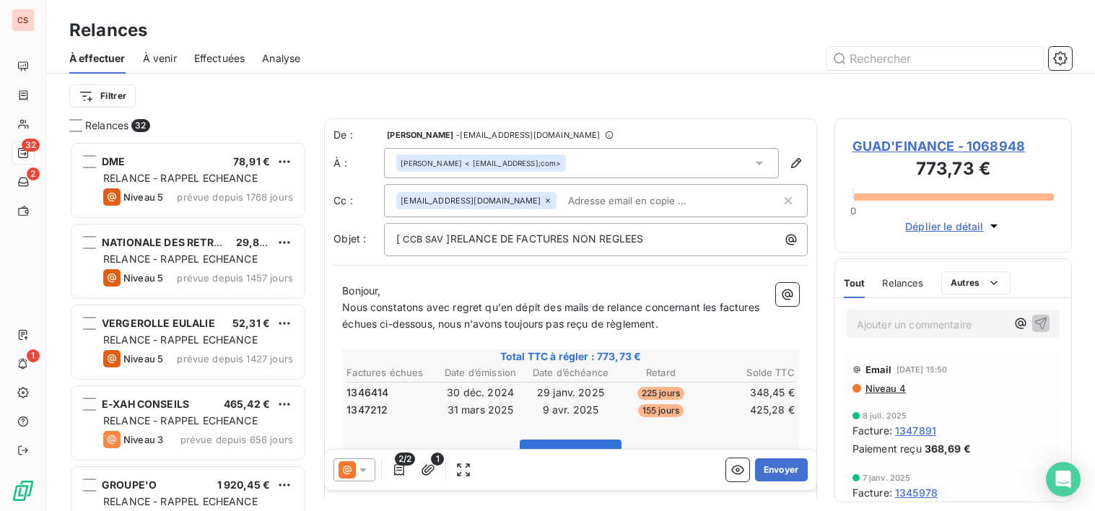
scroll to position [359, 227]
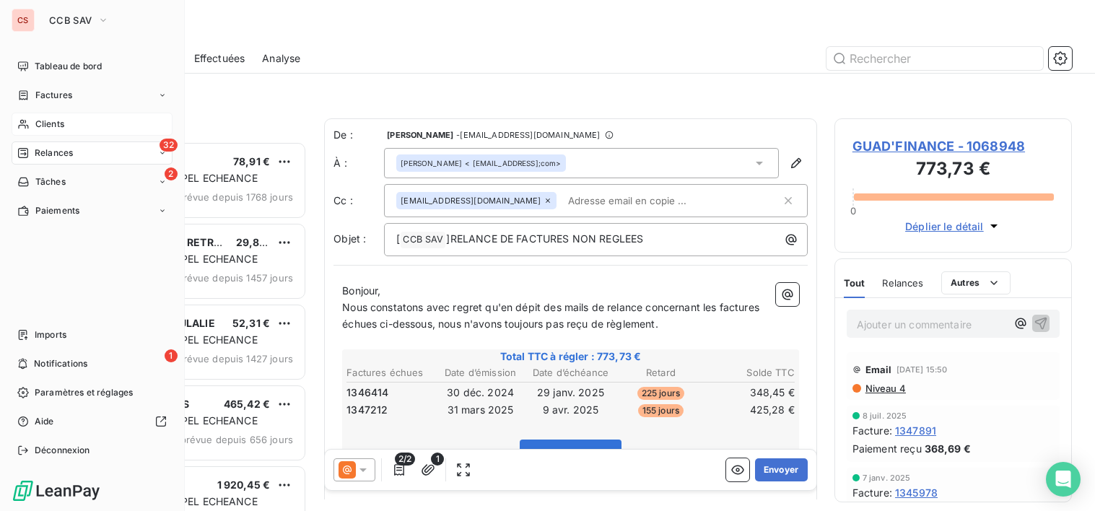
click at [40, 121] on span "Clients" at bounding box center [49, 124] width 29 height 13
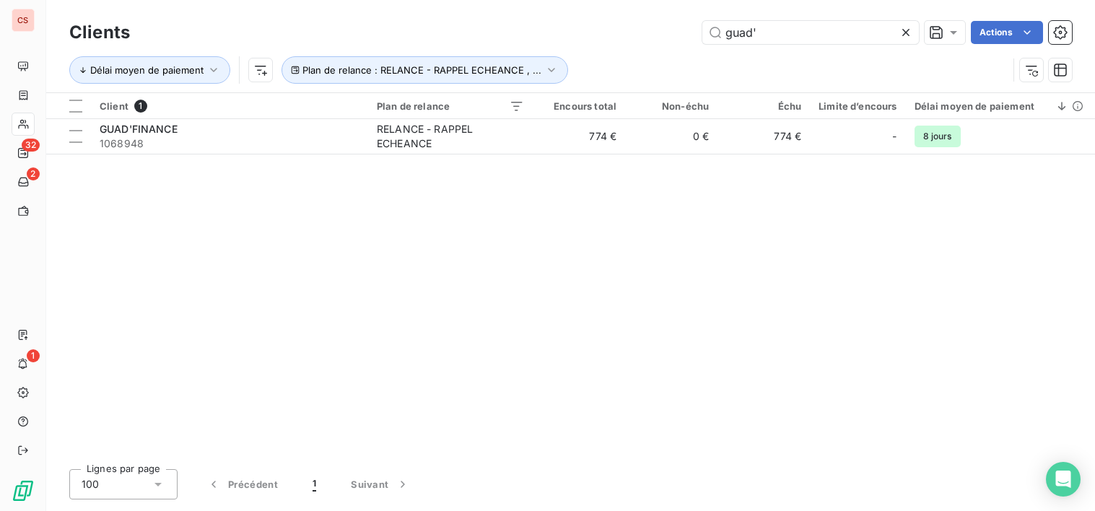
click at [1016, 214] on div "Client 1 Plan de relance Encours total Non-échu Échu Limite d’encours Délai moy…" at bounding box center [570, 275] width 1049 height 365
drag, startPoint x: 786, startPoint y: 32, endPoint x: 438, endPoint y: 33, distance: 348.7
click at [481, 36] on div "guad' Actions" at bounding box center [609, 32] width 925 height 23
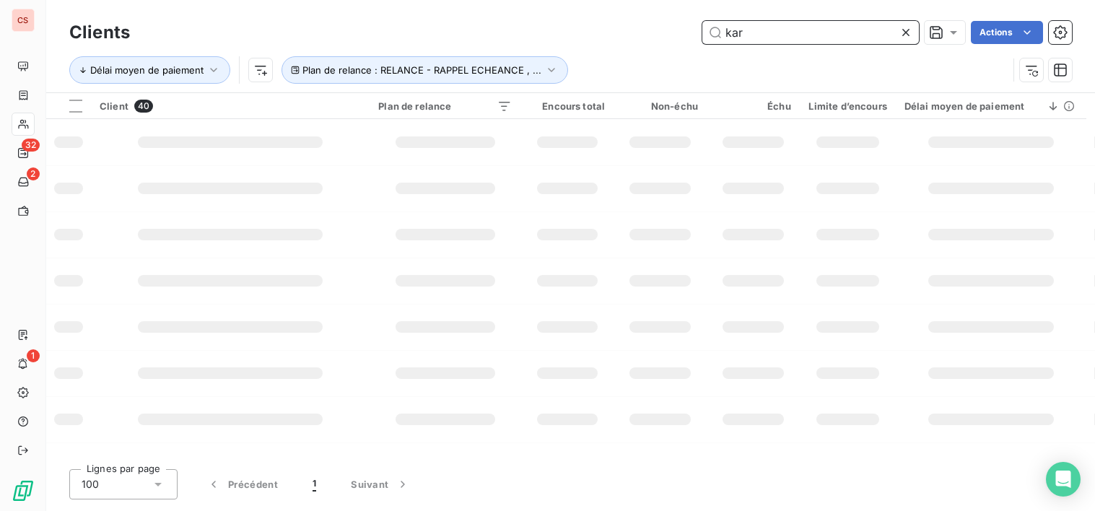
type input "kar"
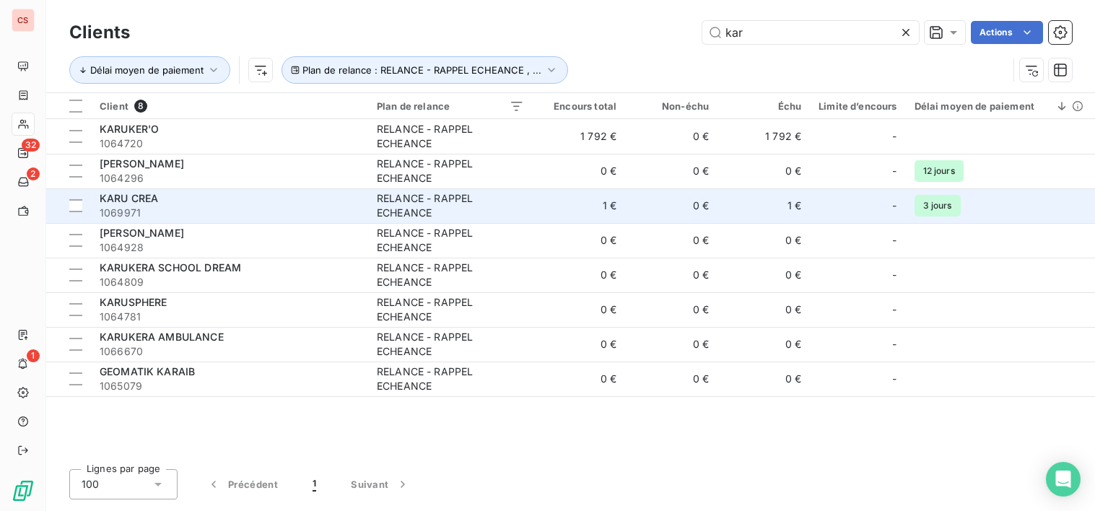
click at [230, 213] on span "1069971" at bounding box center [230, 213] width 260 height 14
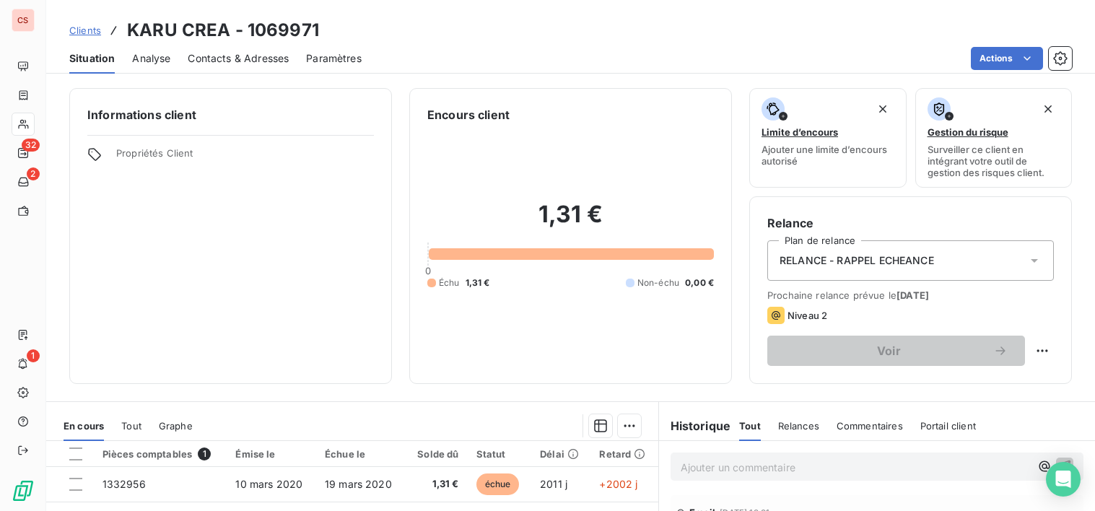
click at [1031, 261] on icon at bounding box center [1034, 261] width 7 height 4
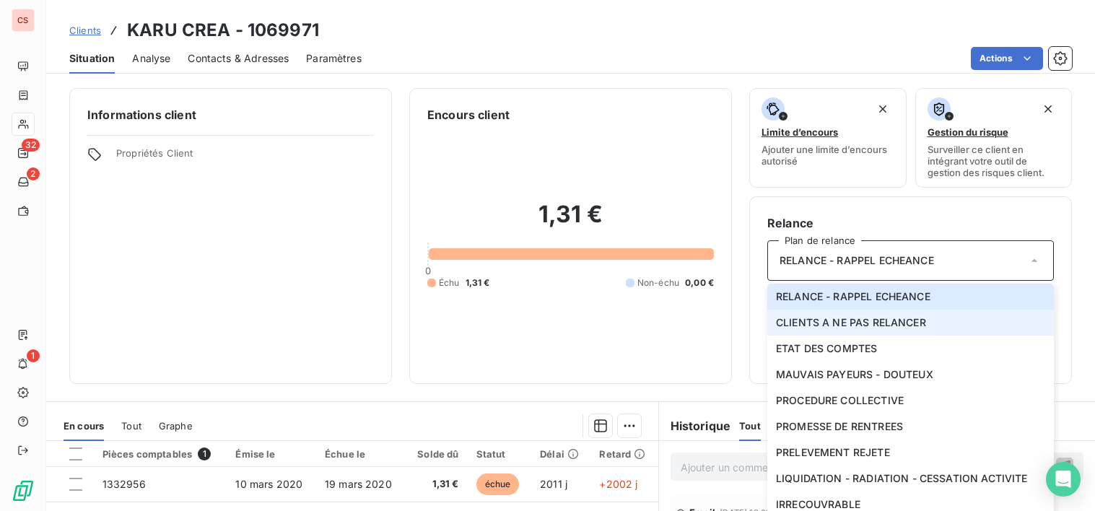
click at [900, 327] on span "CLIENTS A NE PAS RELANCER" at bounding box center [851, 323] width 150 height 14
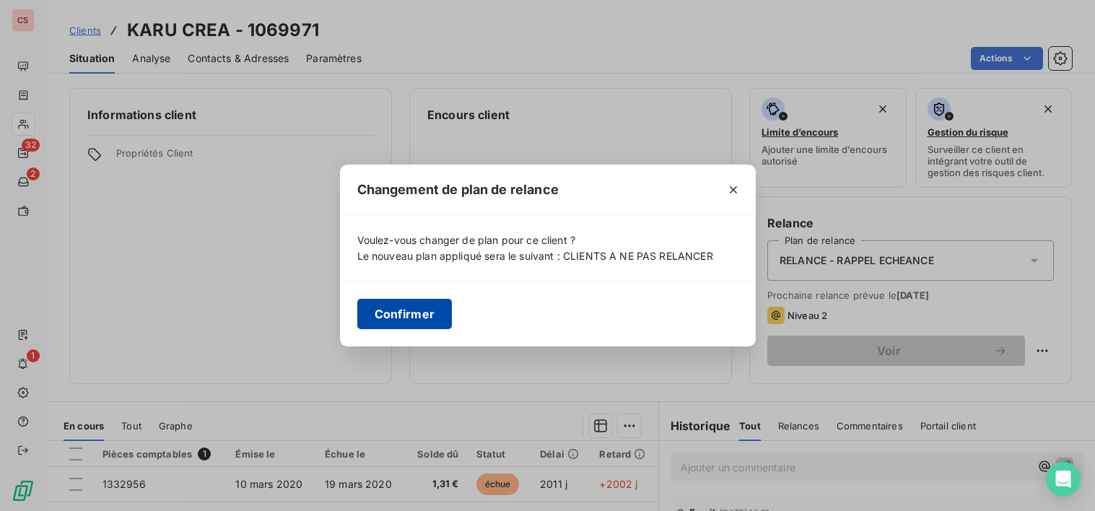
click at [400, 320] on button "Confirmer" at bounding box center [404, 314] width 95 height 30
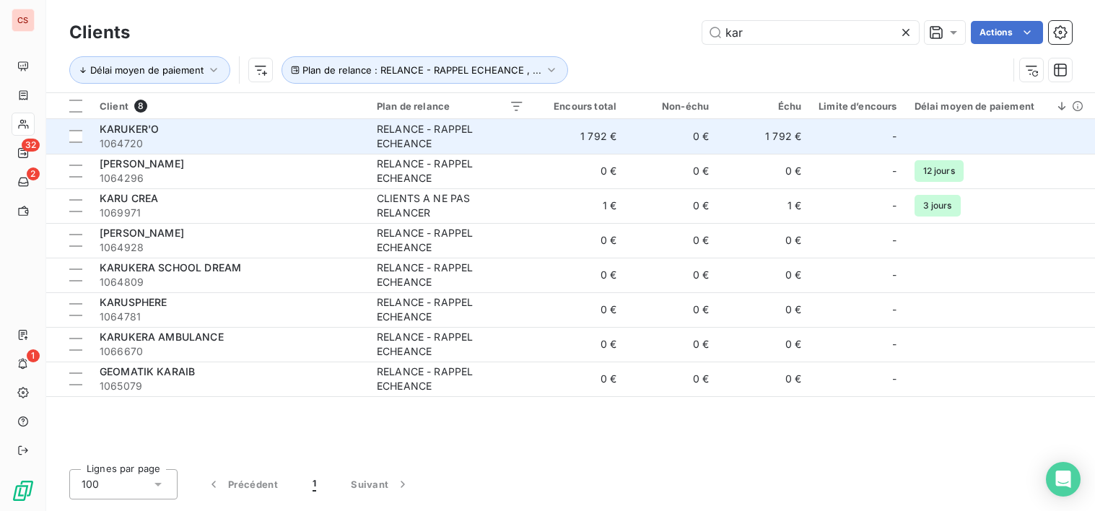
click at [801, 142] on td "1 792 €" at bounding box center [764, 136] width 92 height 35
